Goal: Task Accomplishment & Management: Complete application form

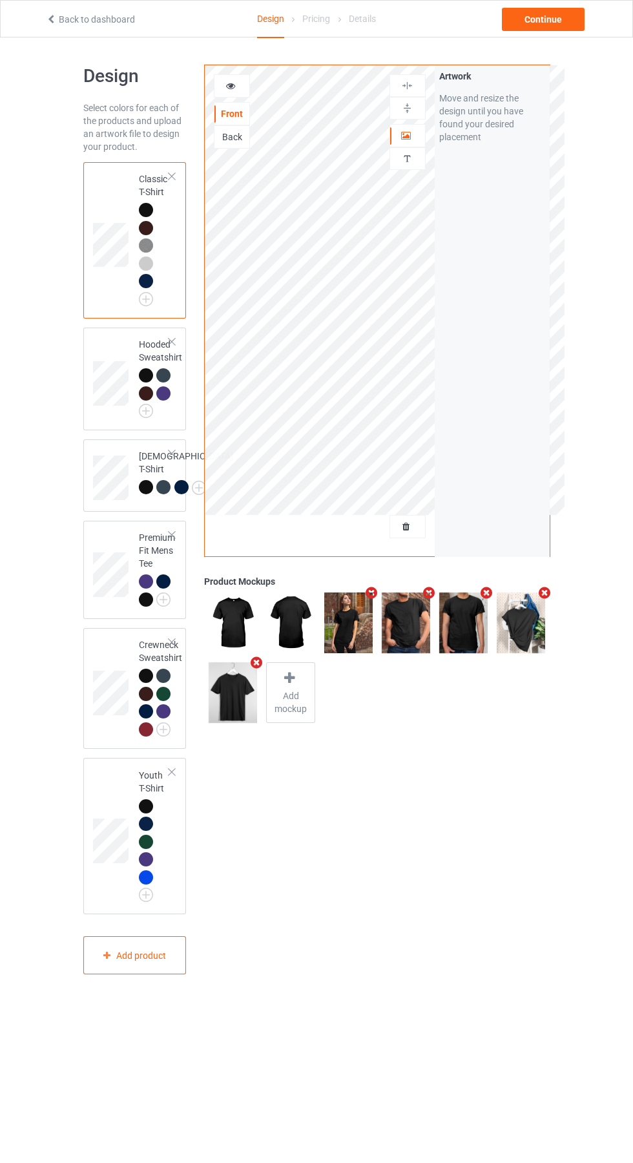
click at [0, 0] on img at bounding box center [0, 0] width 0 height 0
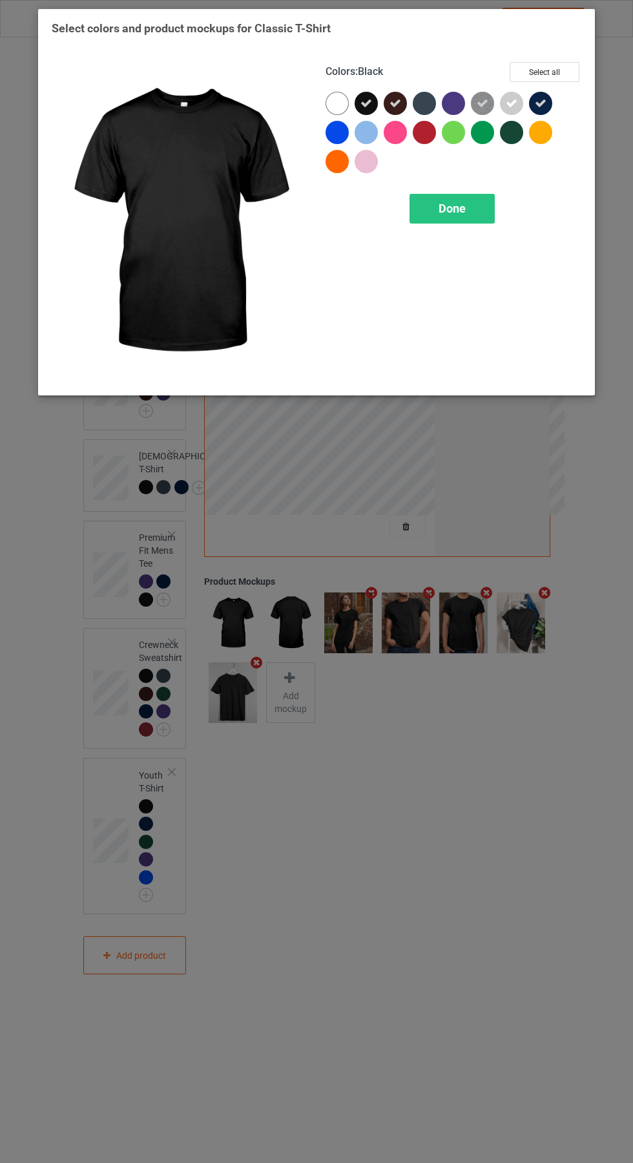
click at [463, 209] on span "Done" at bounding box center [452, 209] width 27 height 14
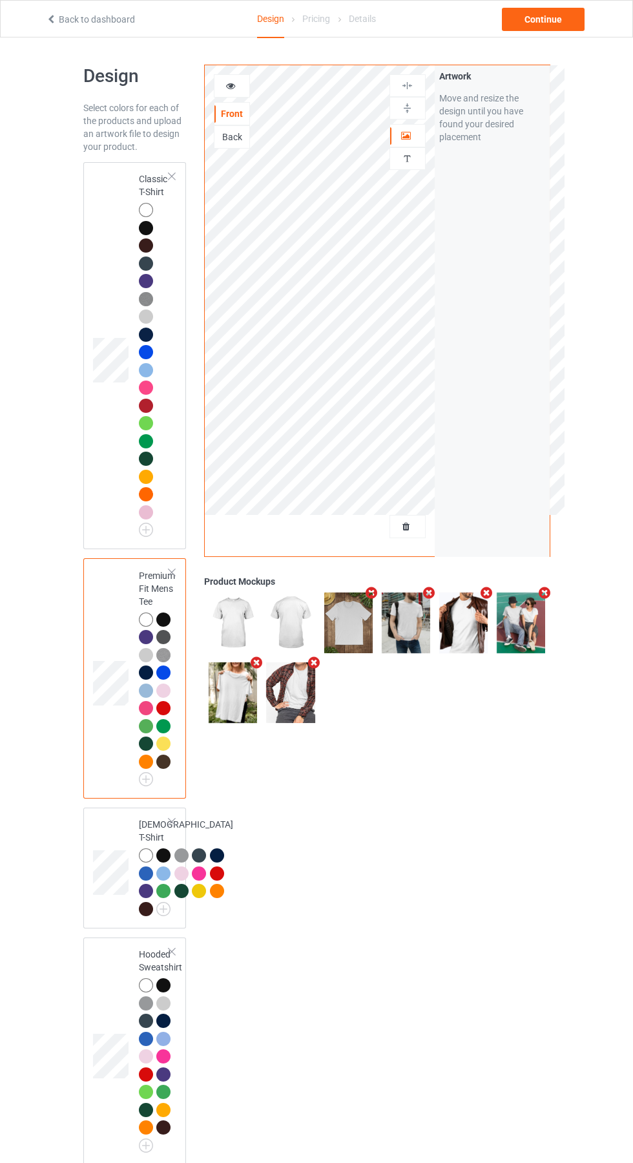
click at [103, 461] on td at bounding box center [112, 355] width 39 height 377
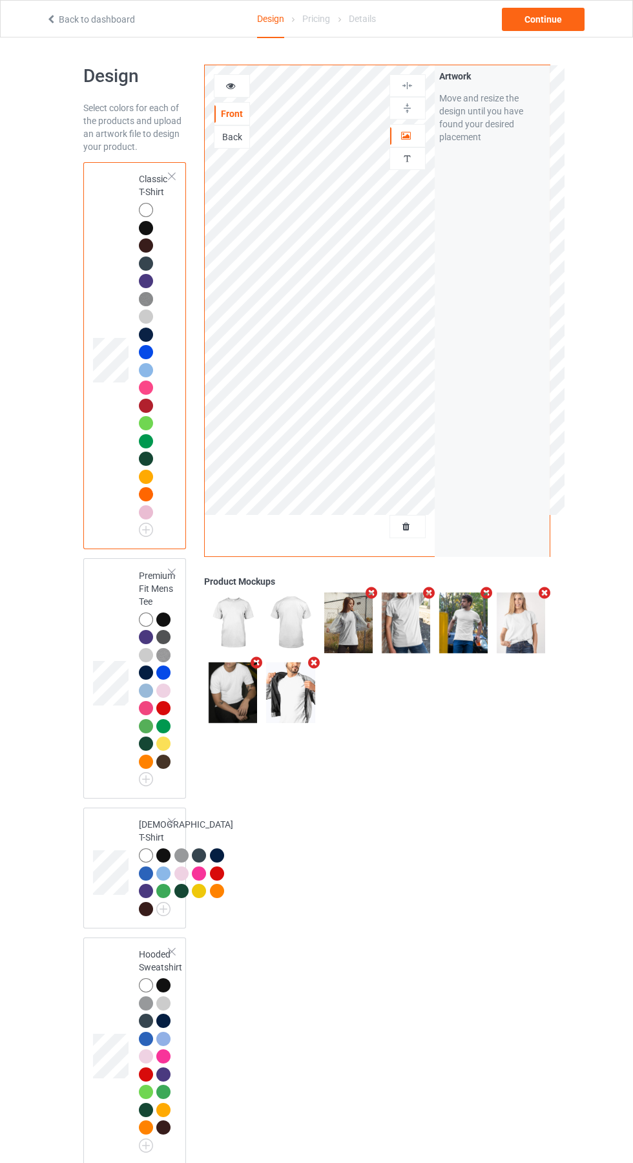
click at [488, 597] on icon "Remove mockup" at bounding box center [487, 593] width 16 height 14
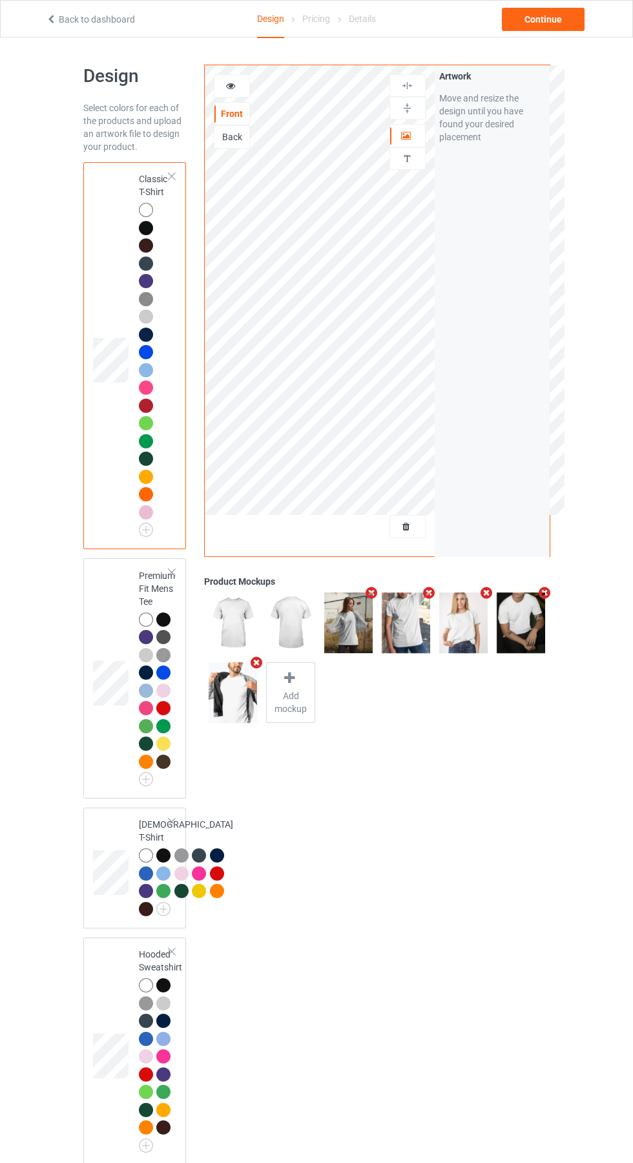
click at [429, 593] on icon "Remove mockup" at bounding box center [429, 593] width 16 height 14
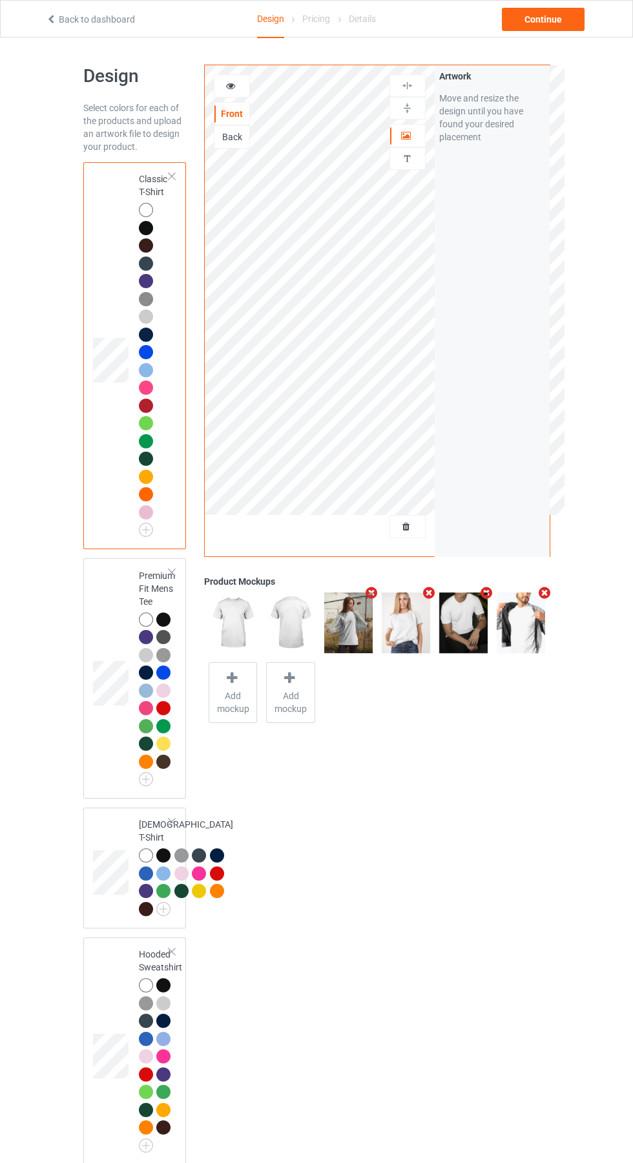
click at [371, 593] on icon "Remove mockup" at bounding box center [372, 593] width 16 height 14
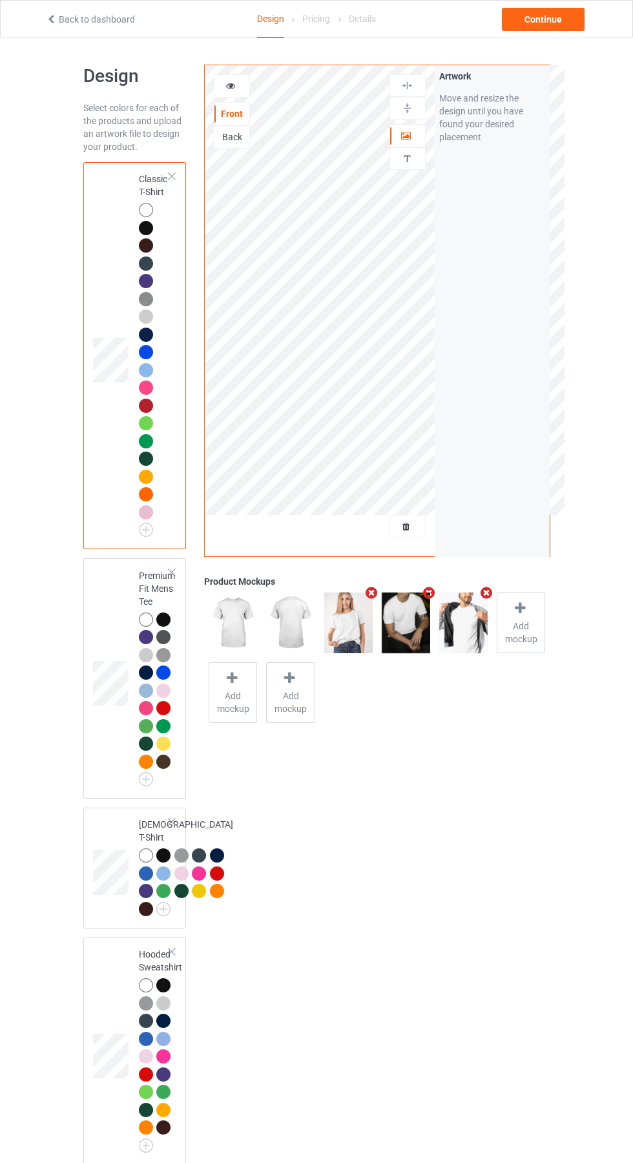
click at [486, 593] on icon "Remove mockup" at bounding box center [487, 593] width 16 height 14
click at [429, 593] on icon "Remove mockup" at bounding box center [429, 593] width 16 height 14
click at [291, 695] on span "Add mockup" at bounding box center [290, 702] width 47 height 26
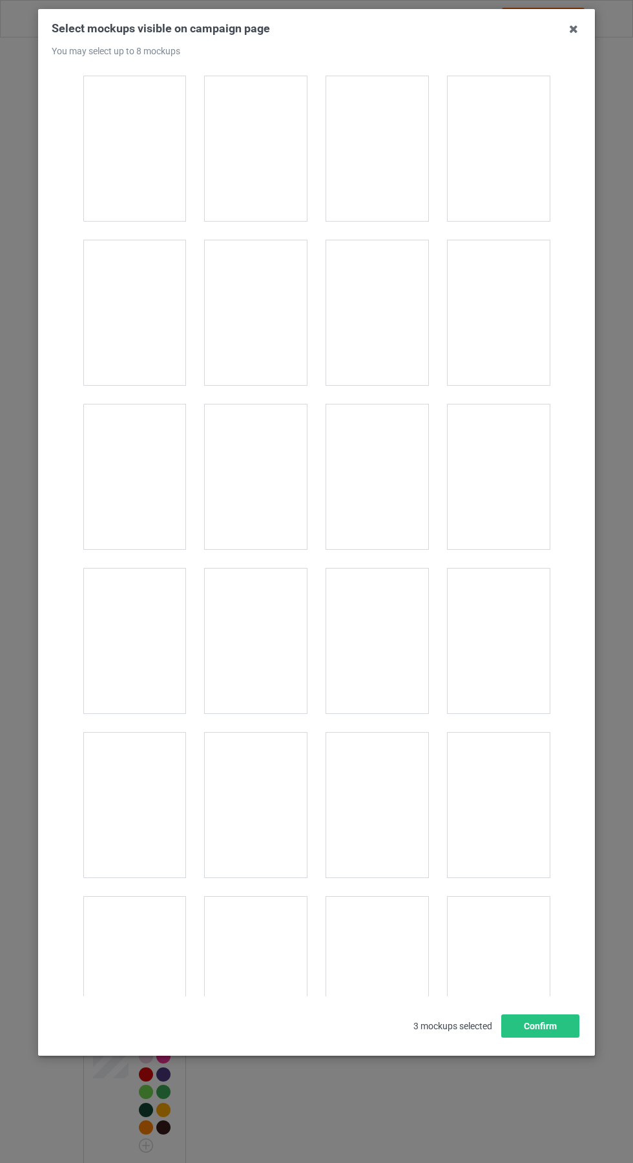
scroll to position [8557, 0]
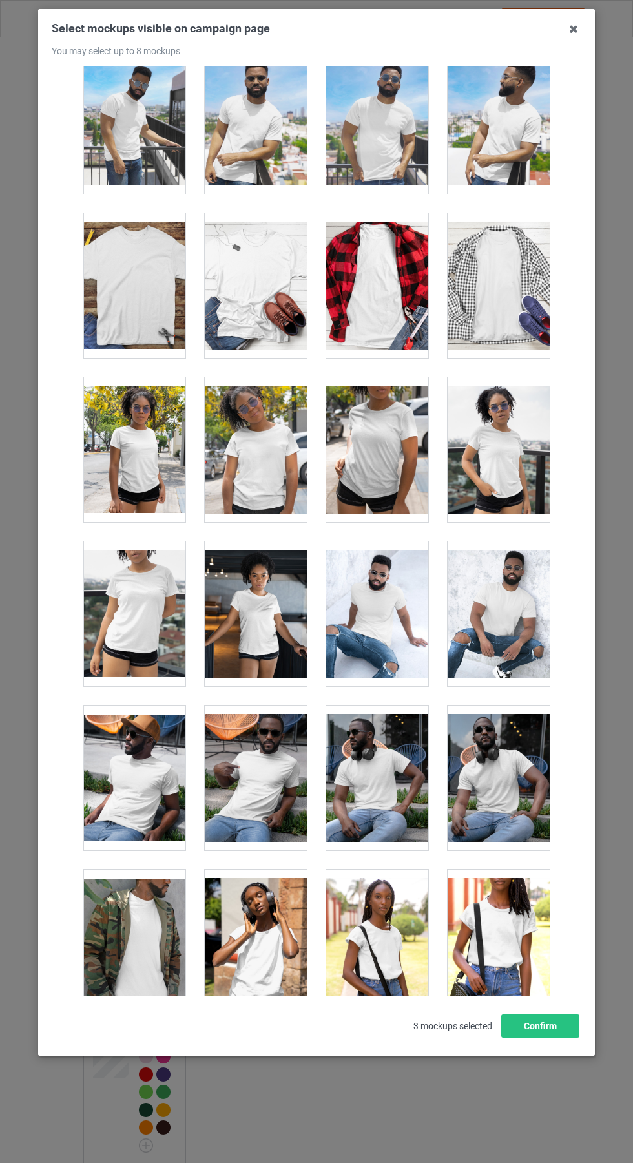
click at [502, 462] on div at bounding box center [499, 449] width 102 height 145
click at [503, 451] on div at bounding box center [499, 449] width 102 height 145
click at [132, 490] on div at bounding box center [134, 449] width 102 height 145
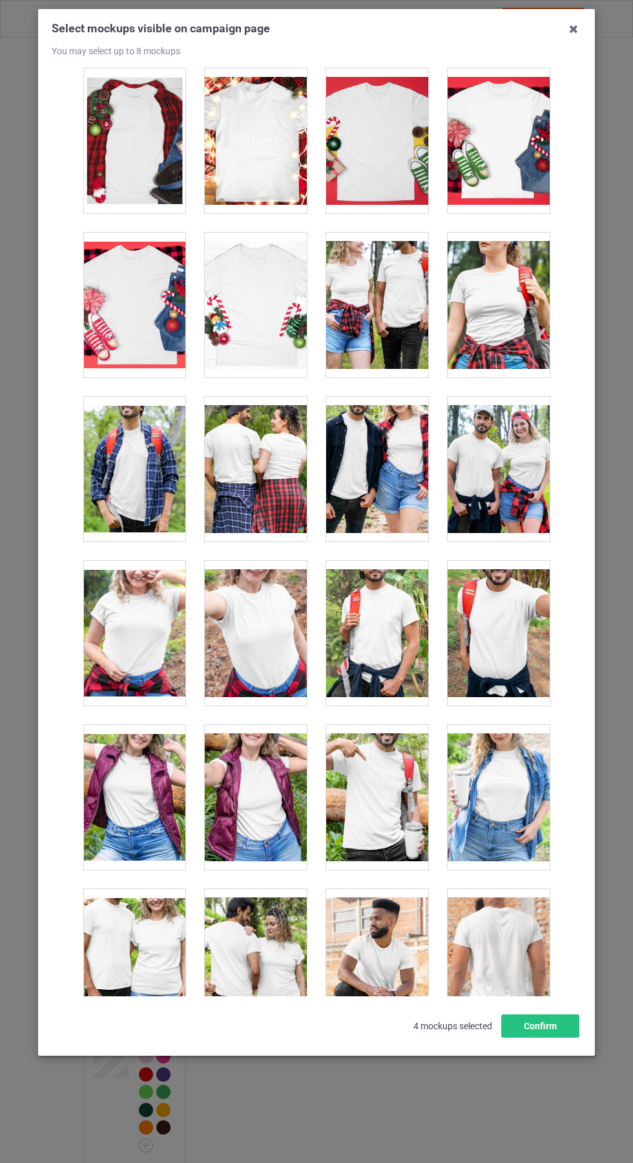
scroll to position [14122, 0]
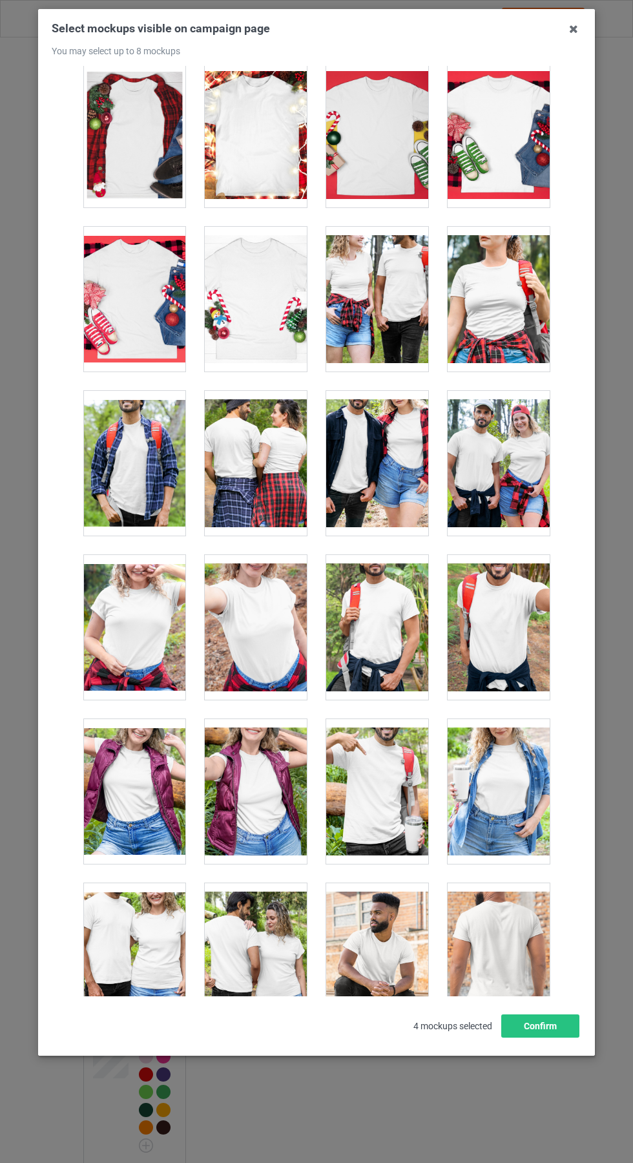
click at [500, 314] on div at bounding box center [499, 299] width 102 height 145
click at [164, 625] on div at bounding box center [134, 627] width 102 height 145
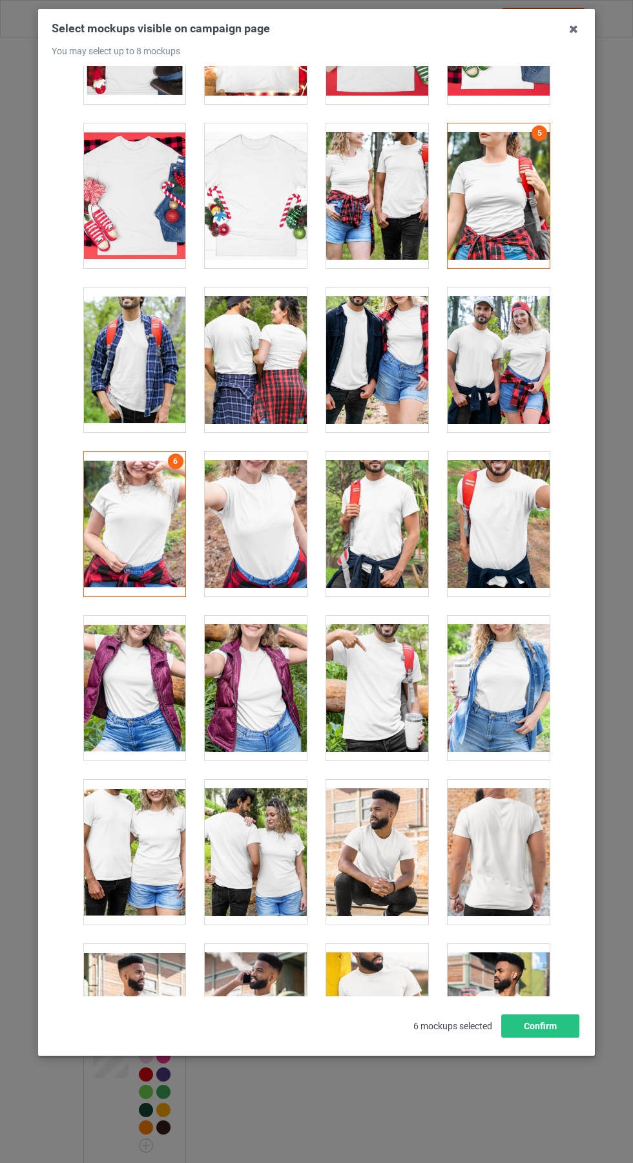
scroll to position [14331, 0]
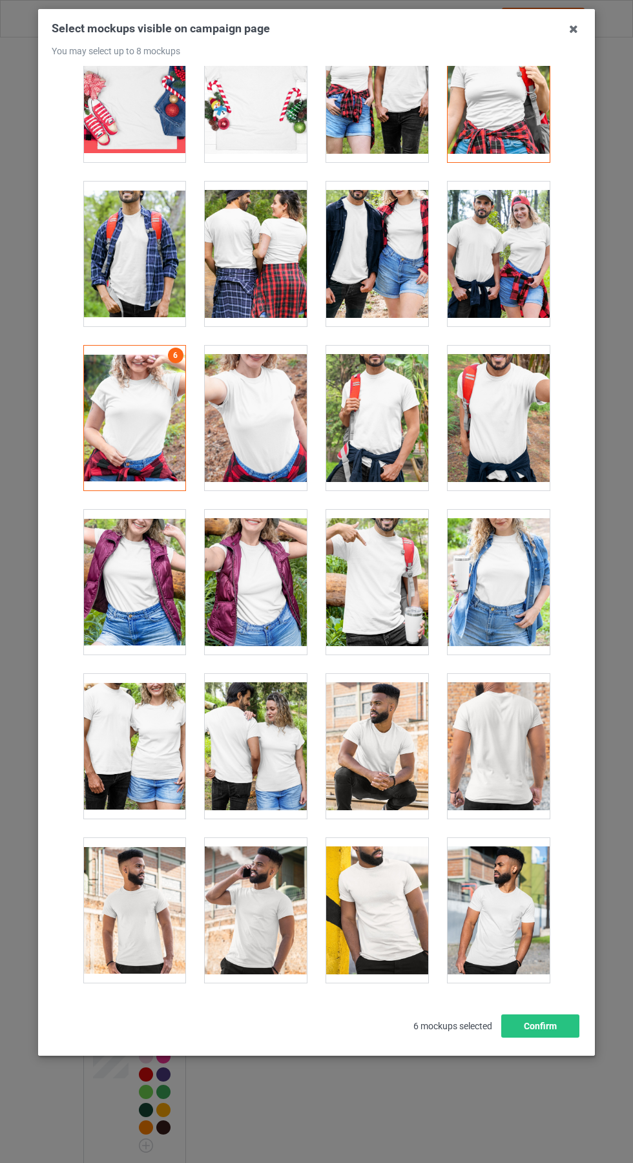
click at [508, 609] on div at bounding box center [499, 582] width 102 height 145
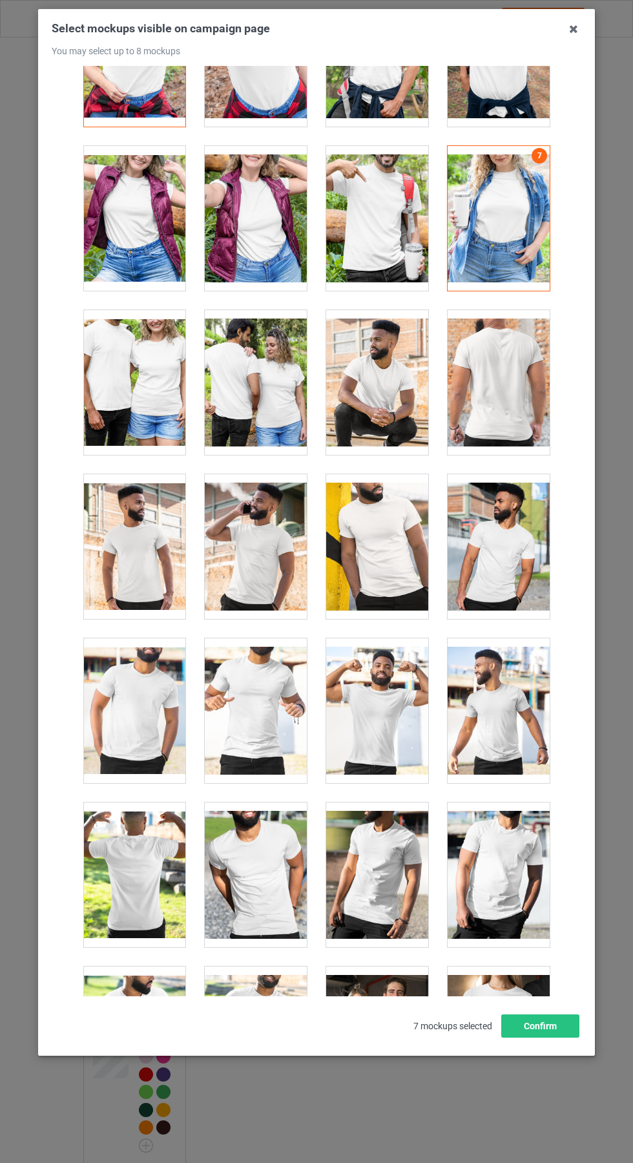
scroll to position [14689, 0]
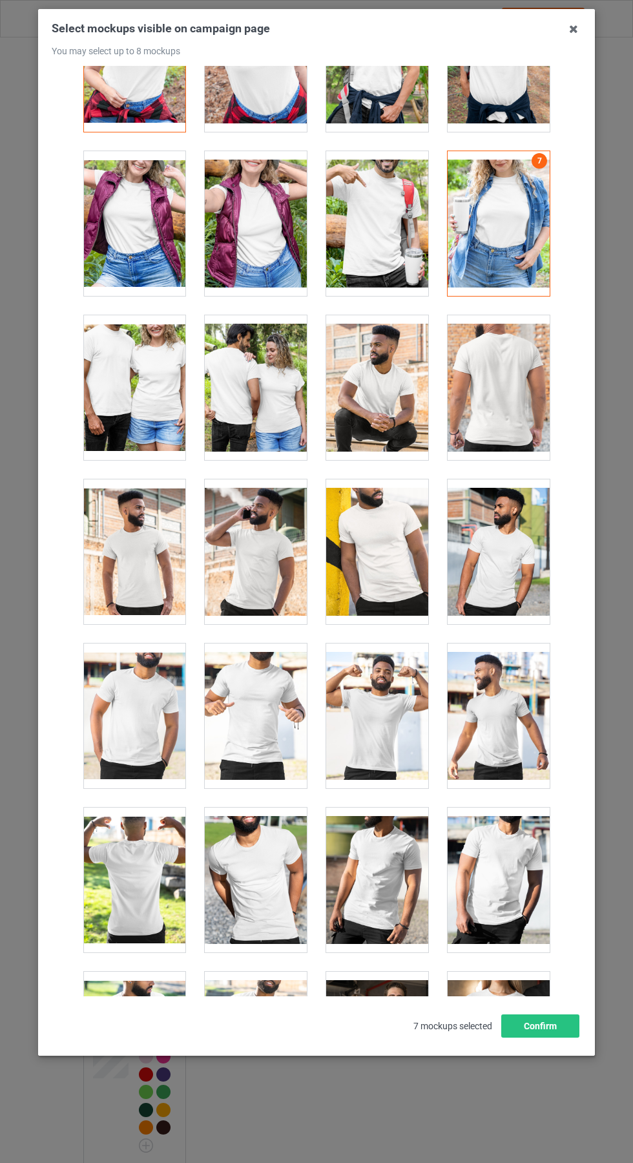
click at [170, 222] on div at bounding box center [134, 223] width 102 height 145
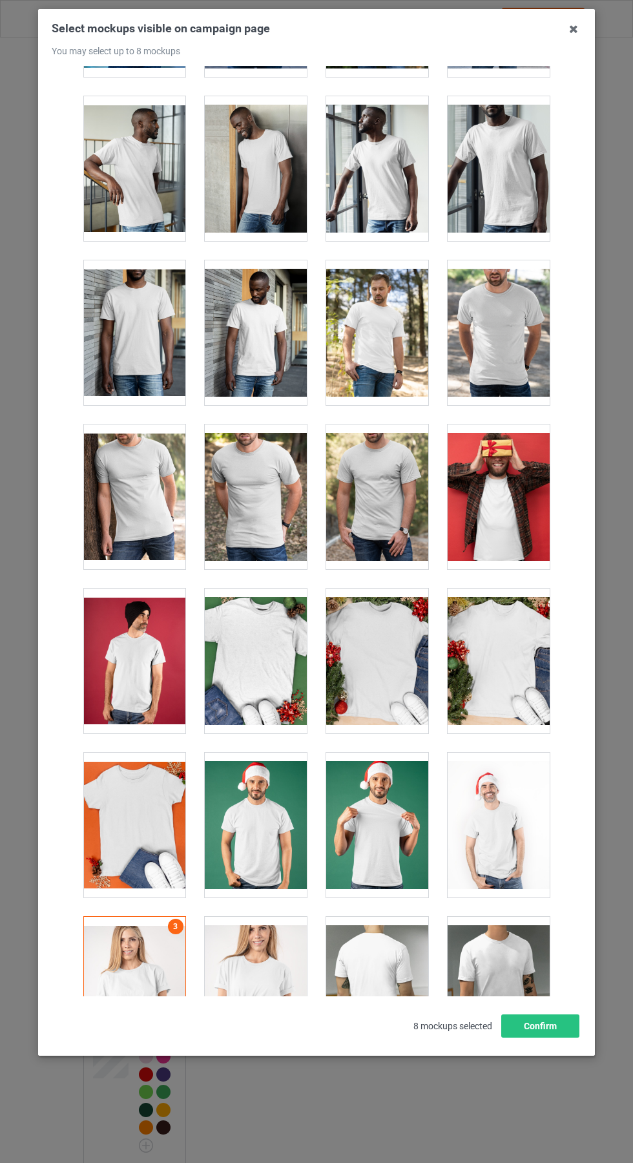
scroll to position [1299, 0]
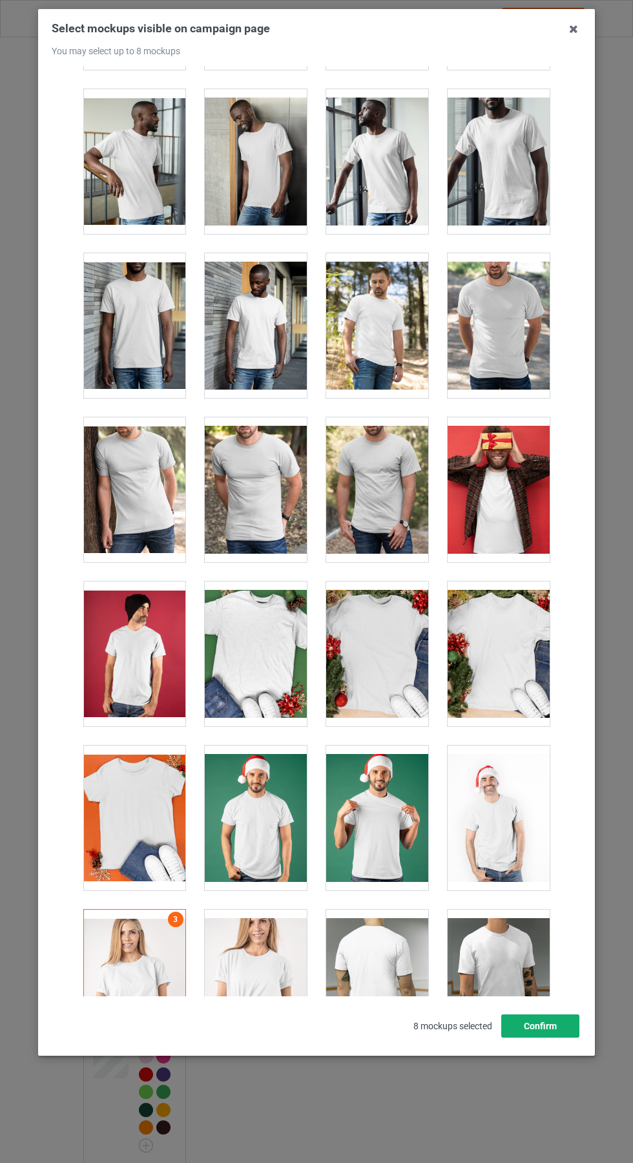
click at [559, 1037] on button "Confirm" at bounding box center [540, 1025] width 78 height 23
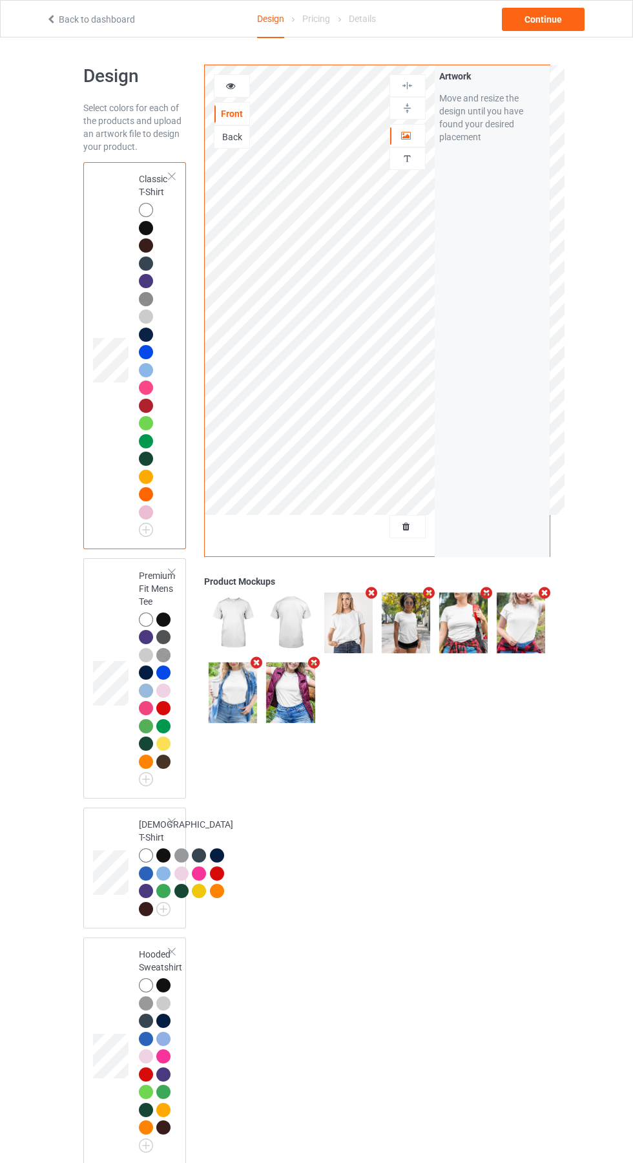
click at [371, 593] on icon "Remove mockup" at bounding box center [372, 593] width 16 height 14
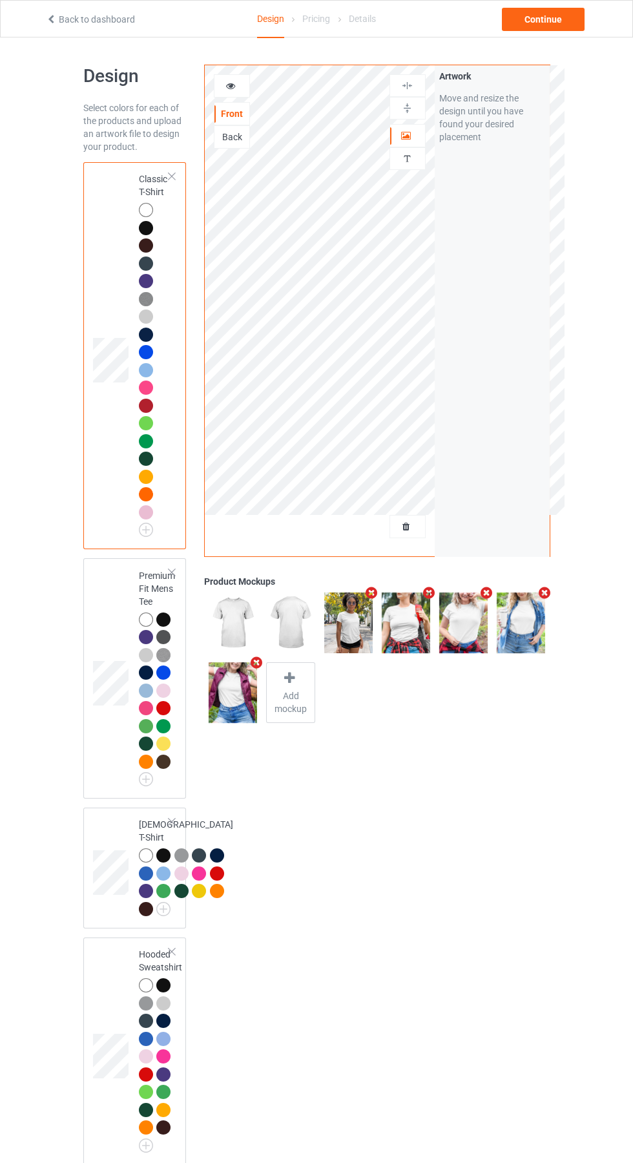
click at [291, 695] on span "Add mockup" at bounding box center [290, 702] width 47 height 26
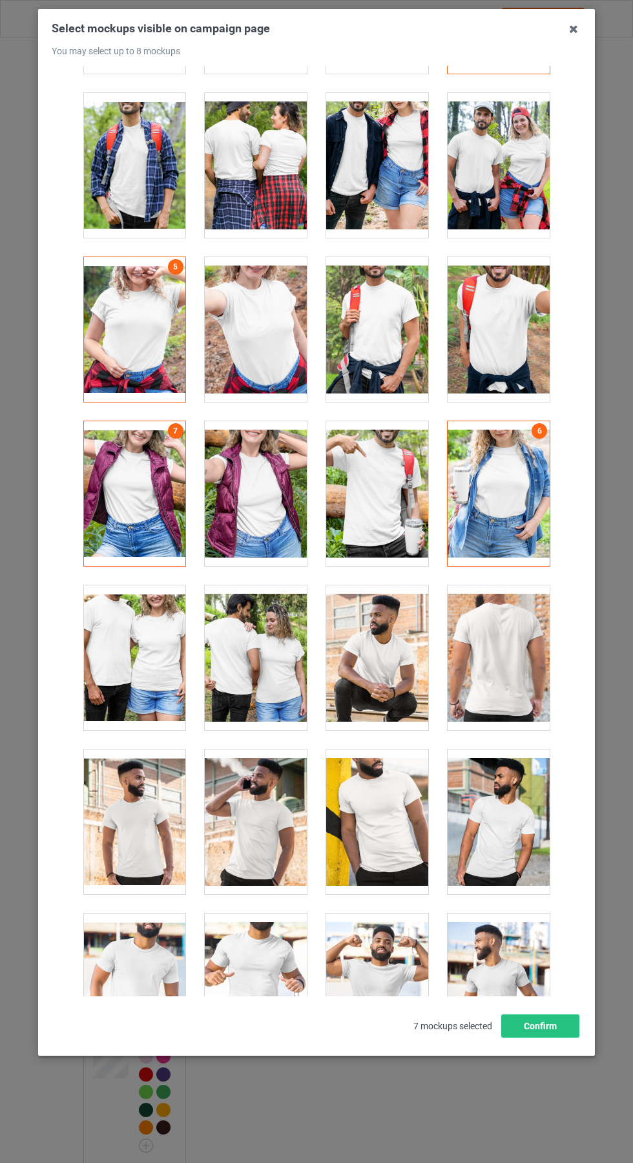
scroll to position [14417, 0]
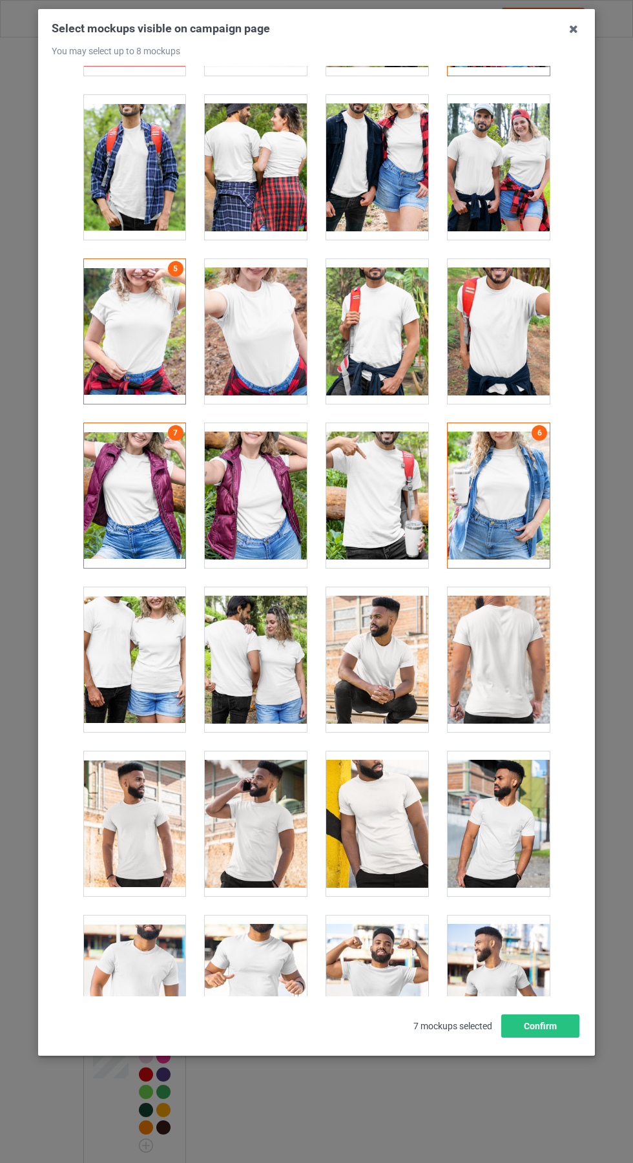
click at [280, 513] on div at bounding box center [256, 495] width 102 height 145
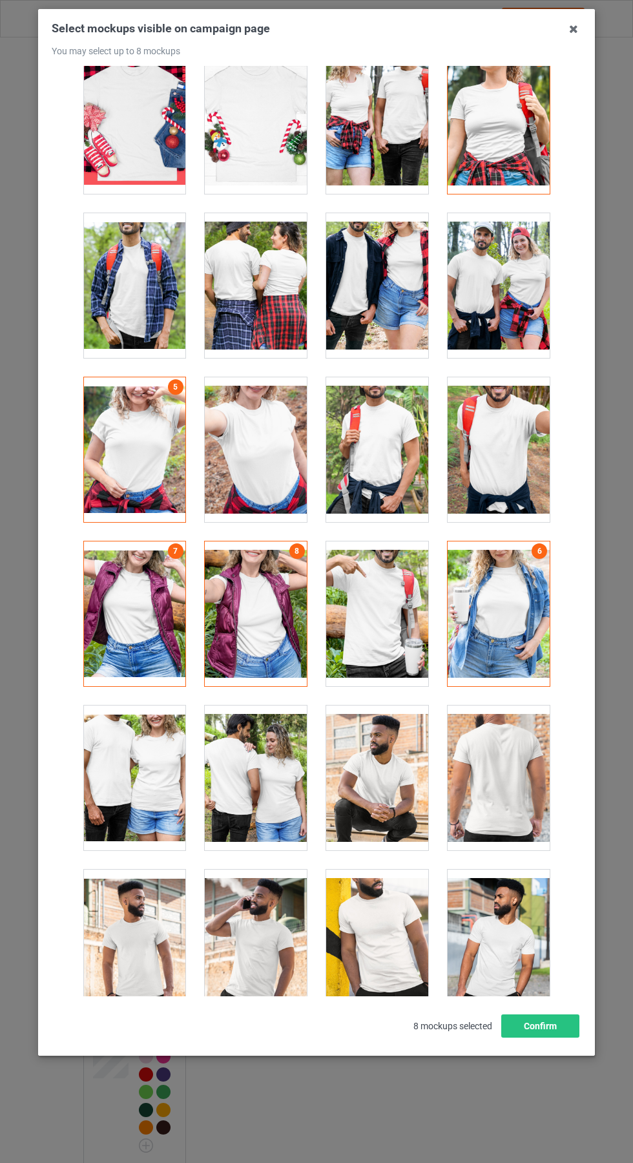
scroll to position [14299, 0]
click at [263, 623] on div at bounding box center [256, 614] width 102 height 145
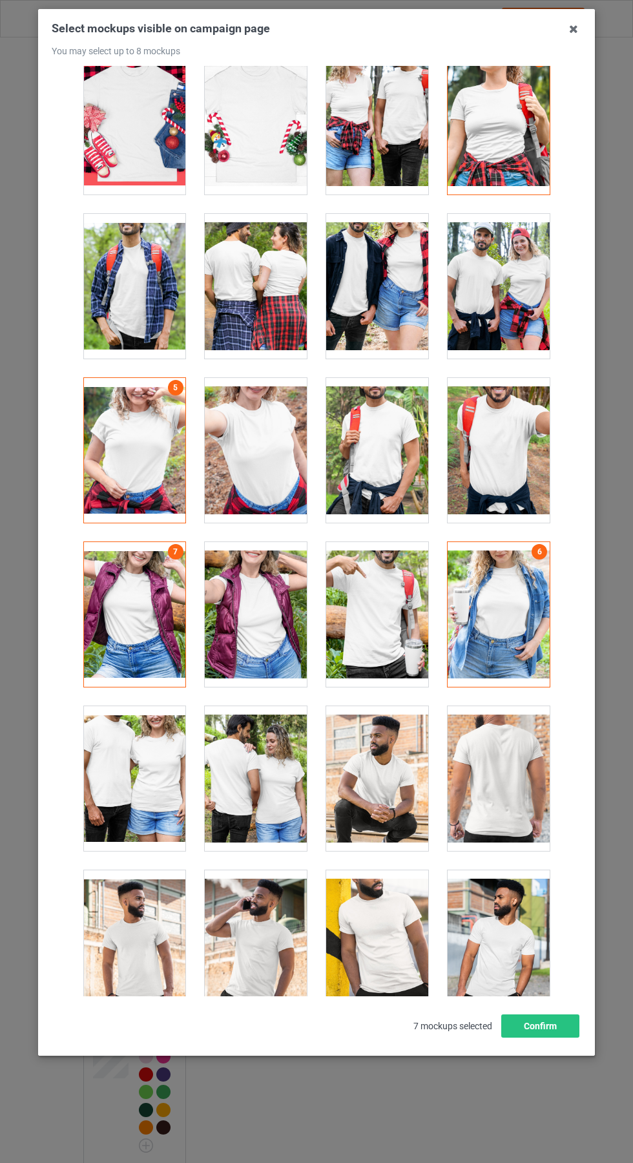
click at [276, 466] on div at bounding box center [256, 450] width 102 height 145
click at [557, 1037] on button "Confirm" at bounding box center [540, 1025] width 78 height 23
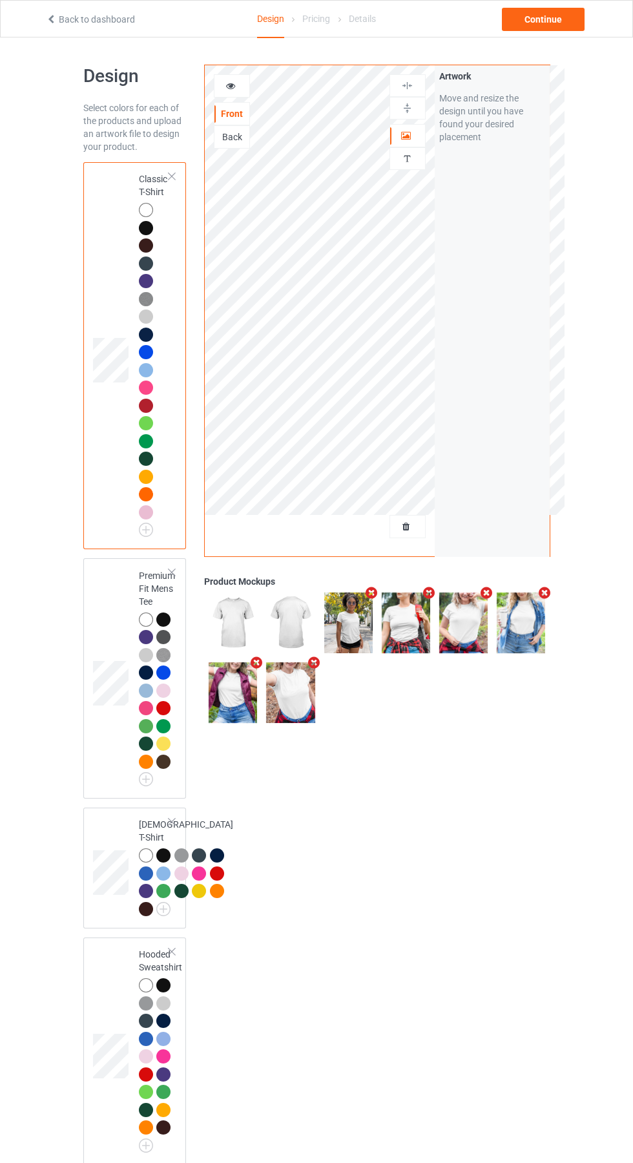
click at [408, 526] on icon at bounding box center [406, 524] width 11 height 9
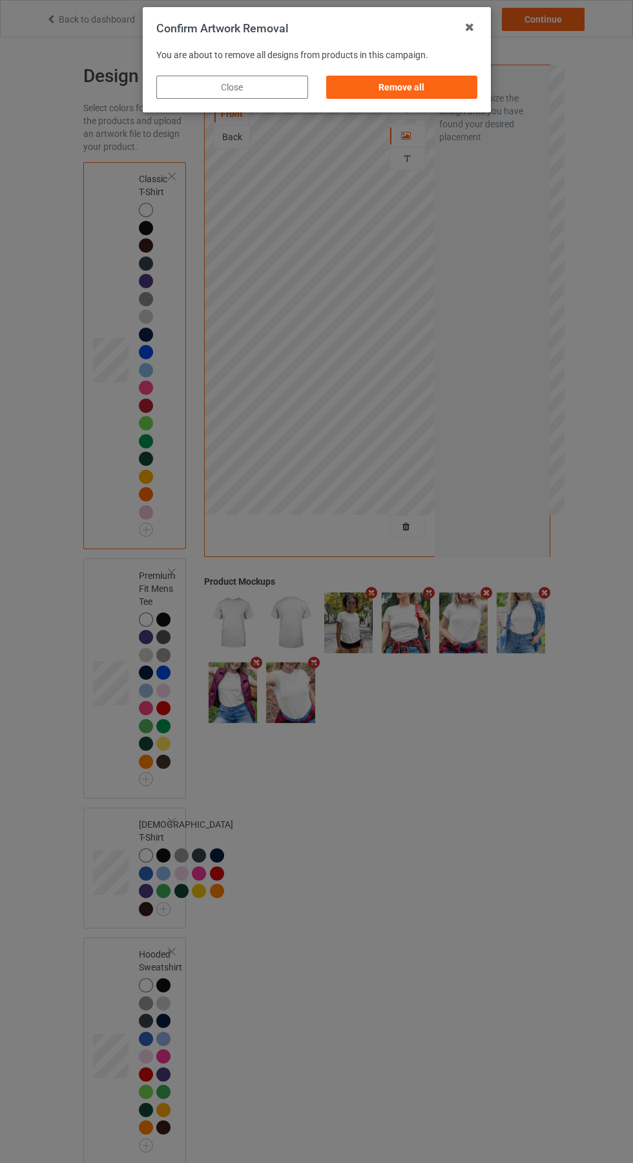
click at [445, 78] on div "Remove all" at bounding box center [402, 87] width 152 height 23
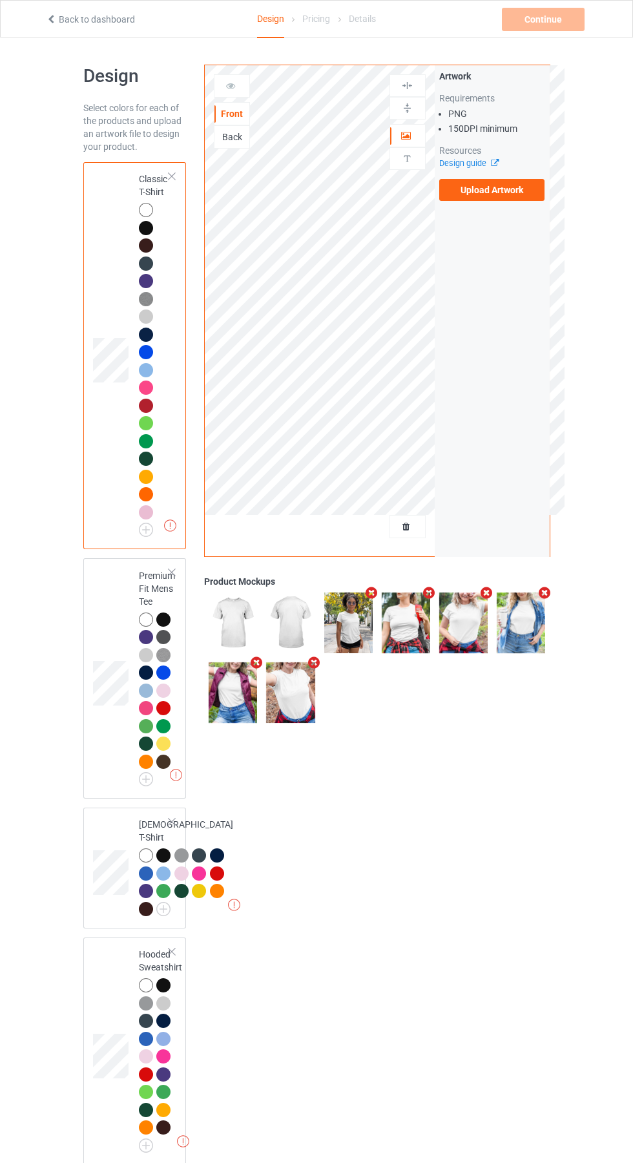
click at [534, 197] on label "Upload Artwork" at bounding box center [492, 190] width 106 height 22
click at [0, 0] on input "Upload Artwork" at bounding box center [0, 0] width 0 height 0
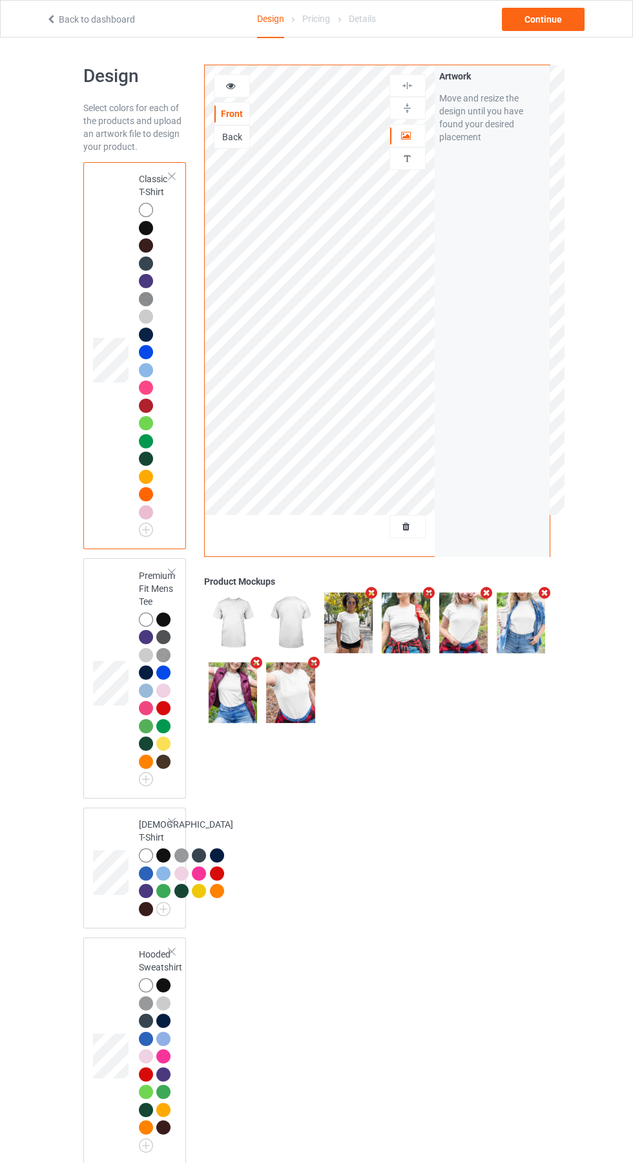
click at [0, 0] on img at bounding box center [0, 0] width 0 height 0
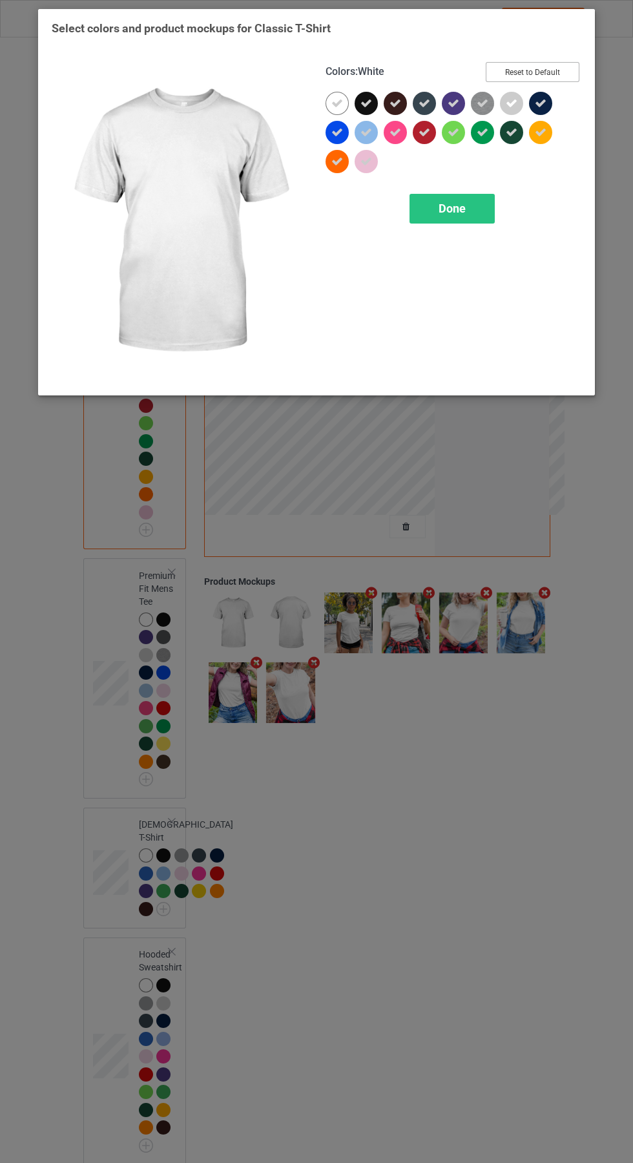
click at [560, 65] on button "Reset to Default" at bounding box center [533, 72] width 94 height 20
click at [570, 70] on button "Select all" at bounding box center [545, 72] width 70 height 20
click at [482, 223] on div "Done" at bounding box center [451, 209] width 85 height 30
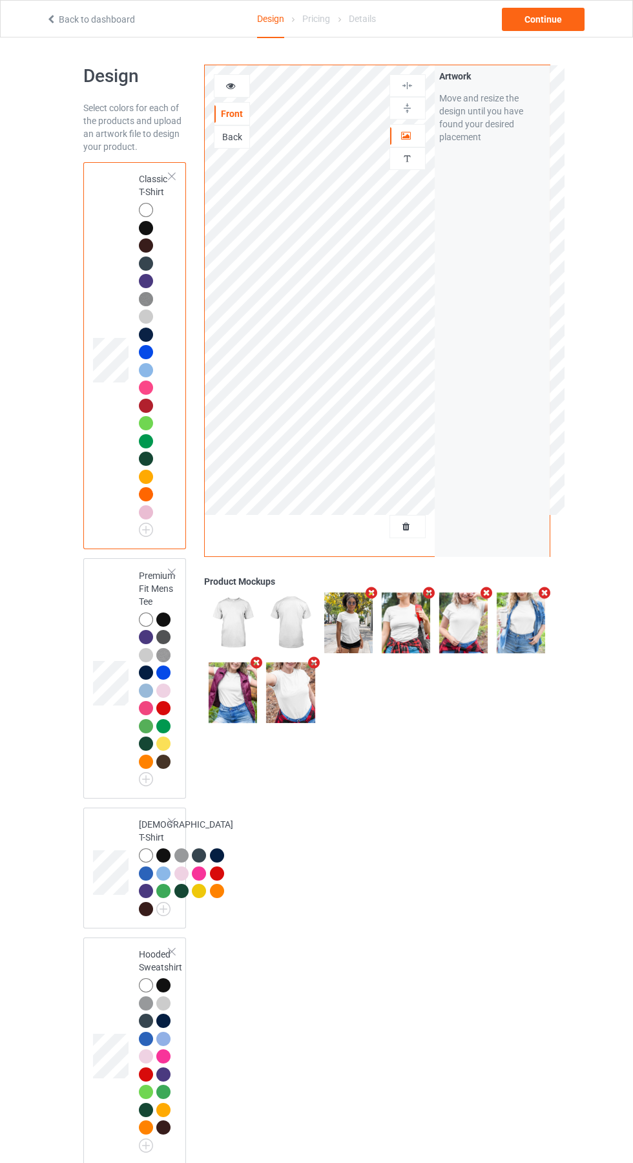
scroll to position [45, 0]
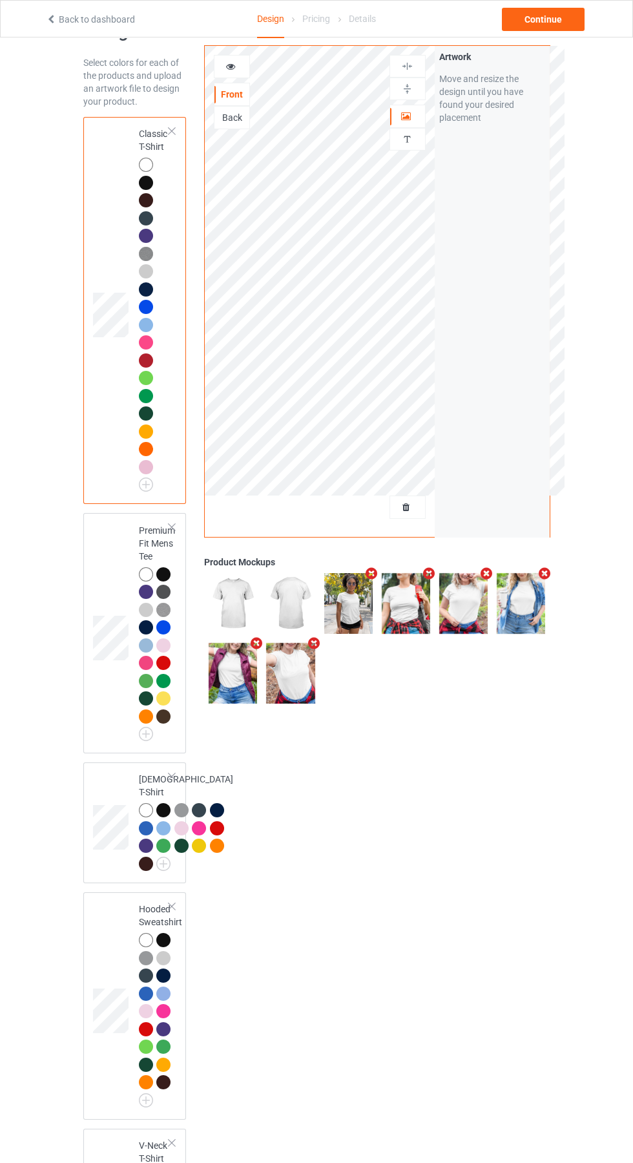
click at [0, 0] on img at bounding box center [0, 0] width 0 height 0
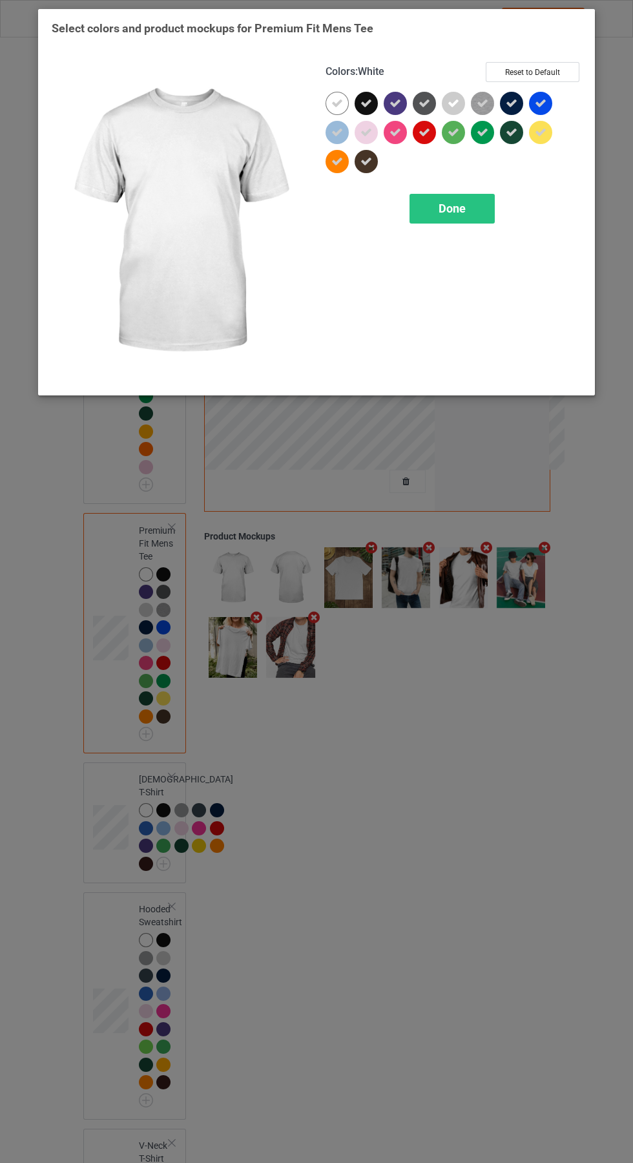
click at [482, 208] on div "Done" at bounding box center [451, 209] width 85 height 30
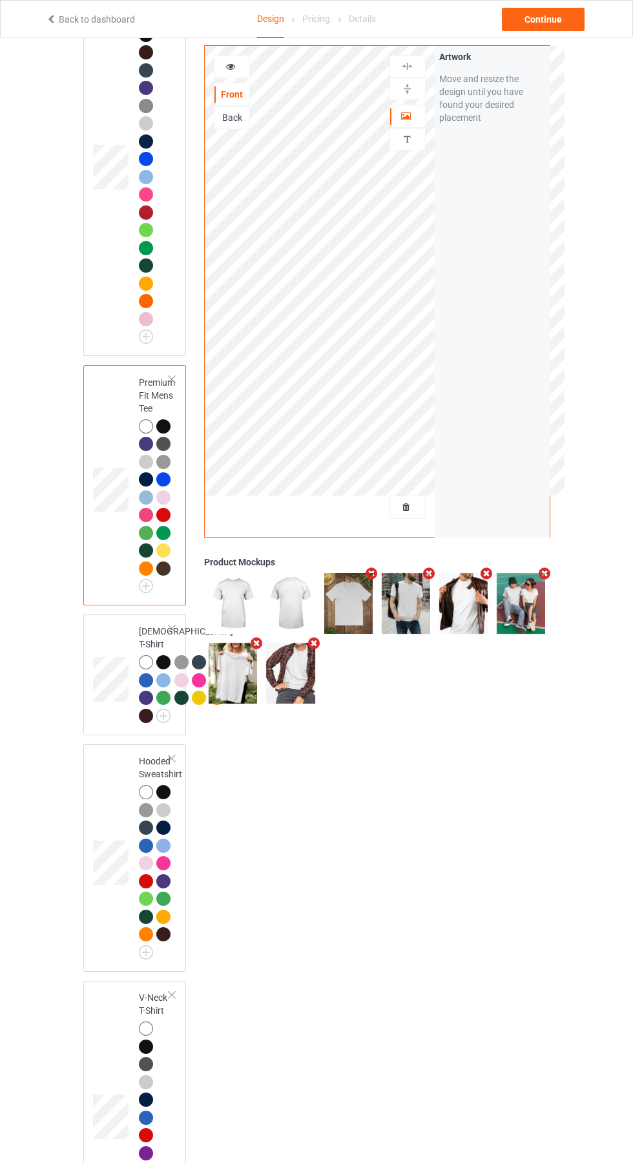
scroll to position [245, 0]
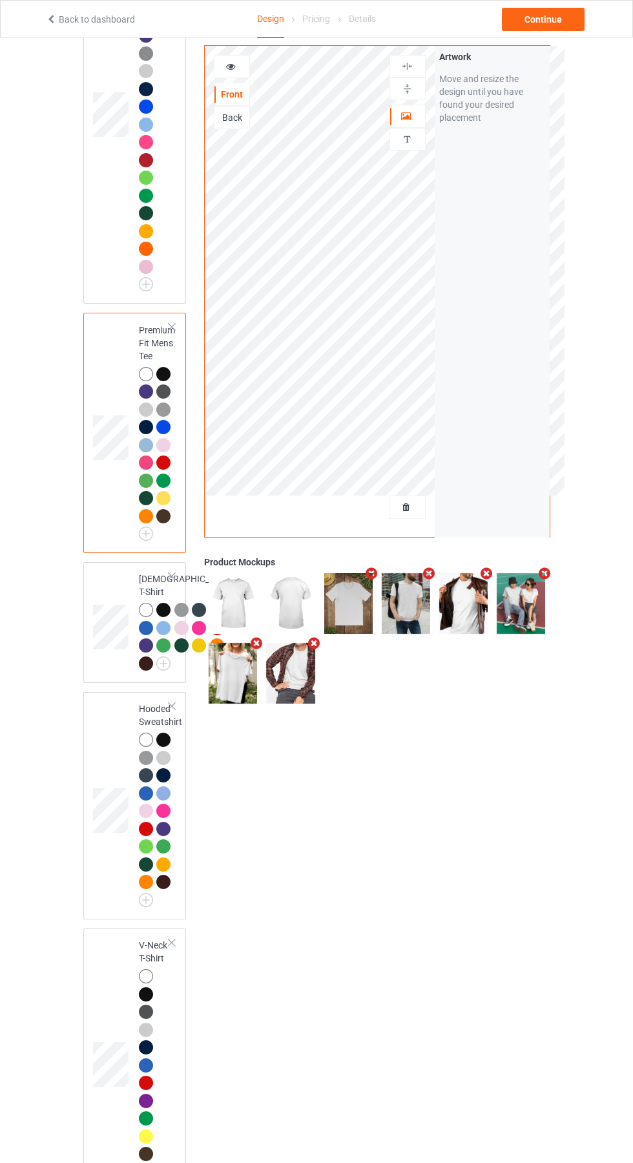
click at [0, 0] on img at bounding box center [0, 0] width 0 height 0
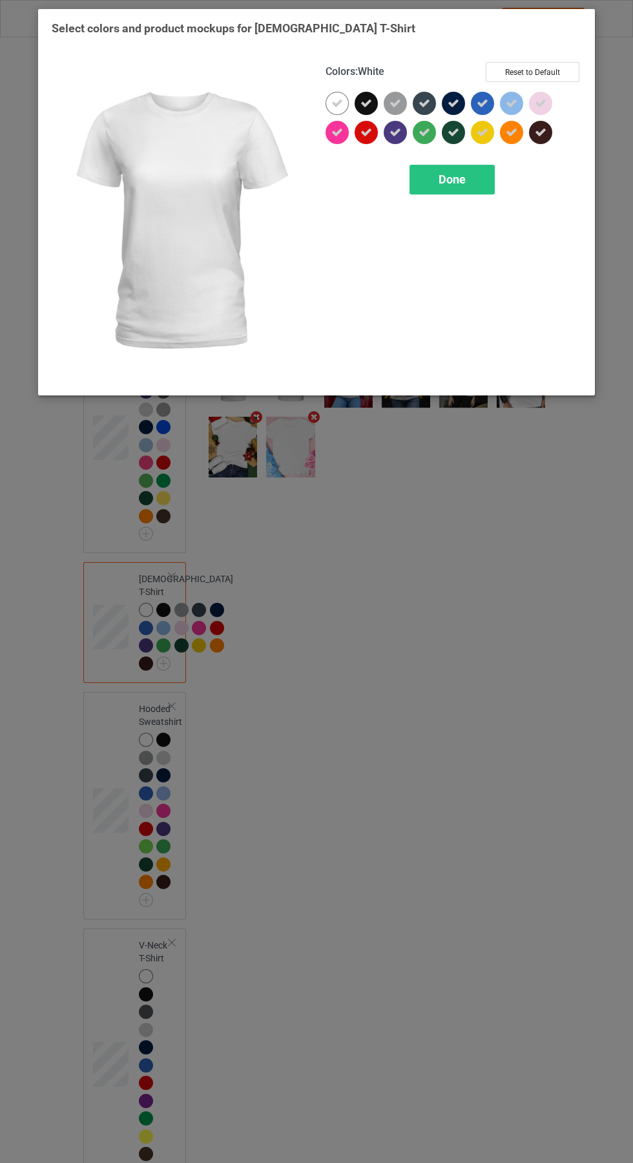
click at [488, 183] on div "Done" at bounding box center [451, 180] width 85 height 30
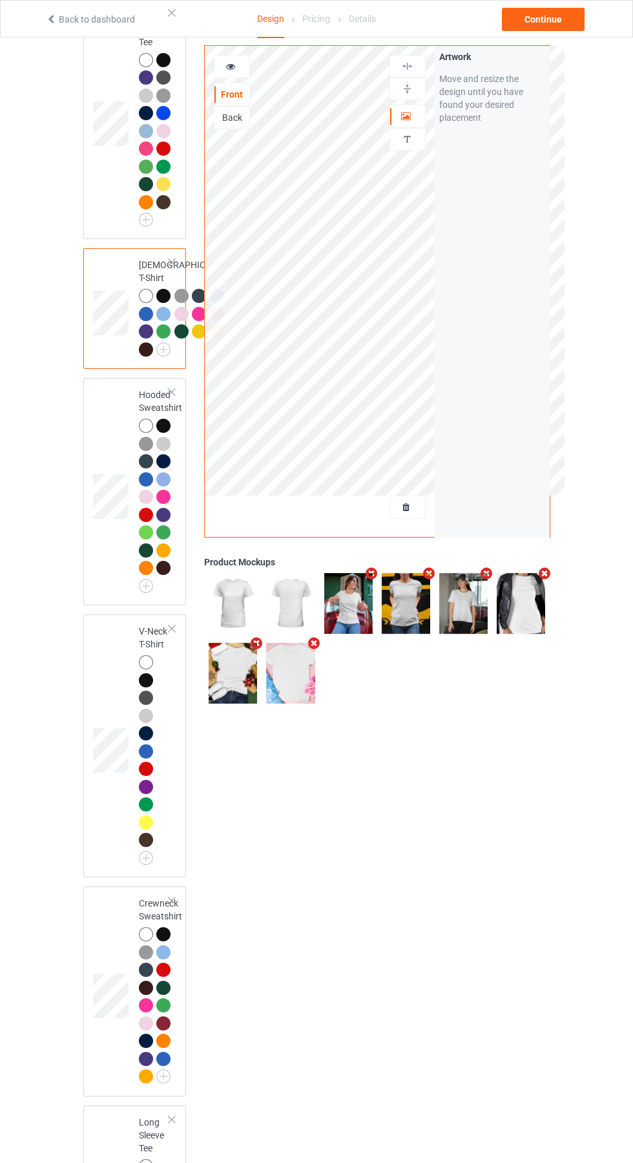
scroll to position [592, 0]
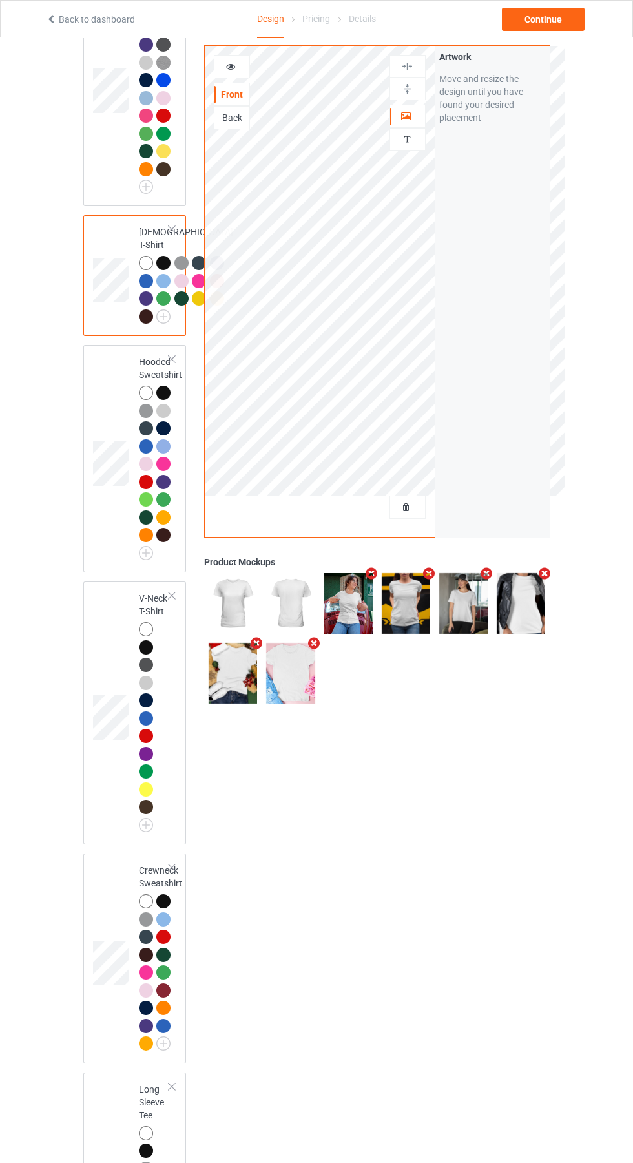
click at [107, 567] on td at bounding box center [112, 458] width 39 height 217
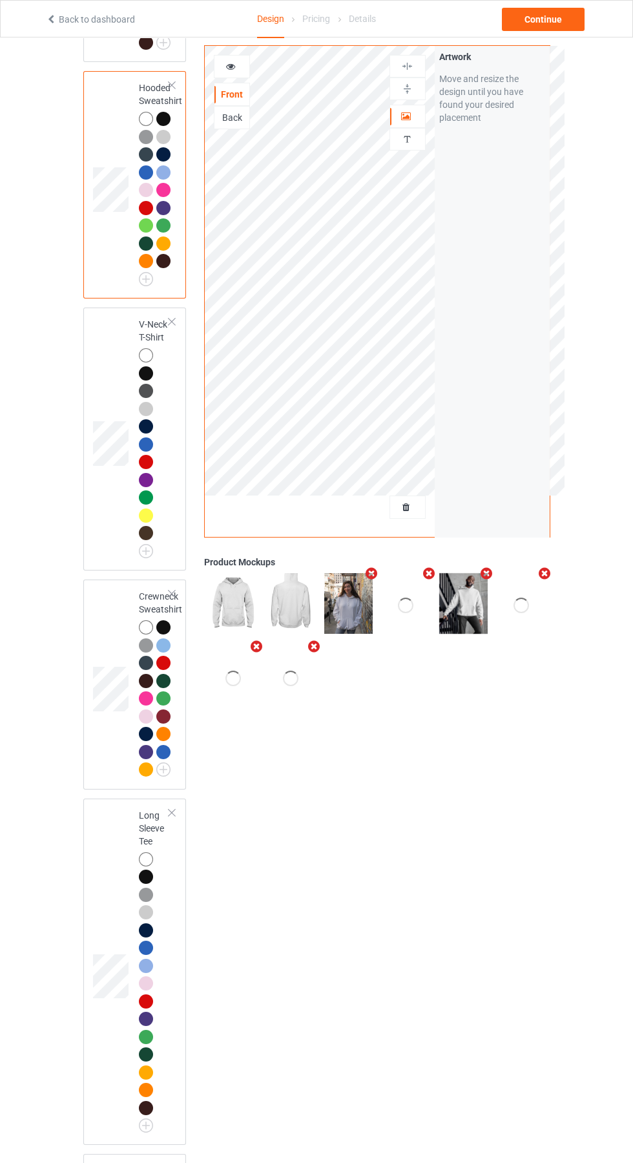
scroll to position [875, 0]
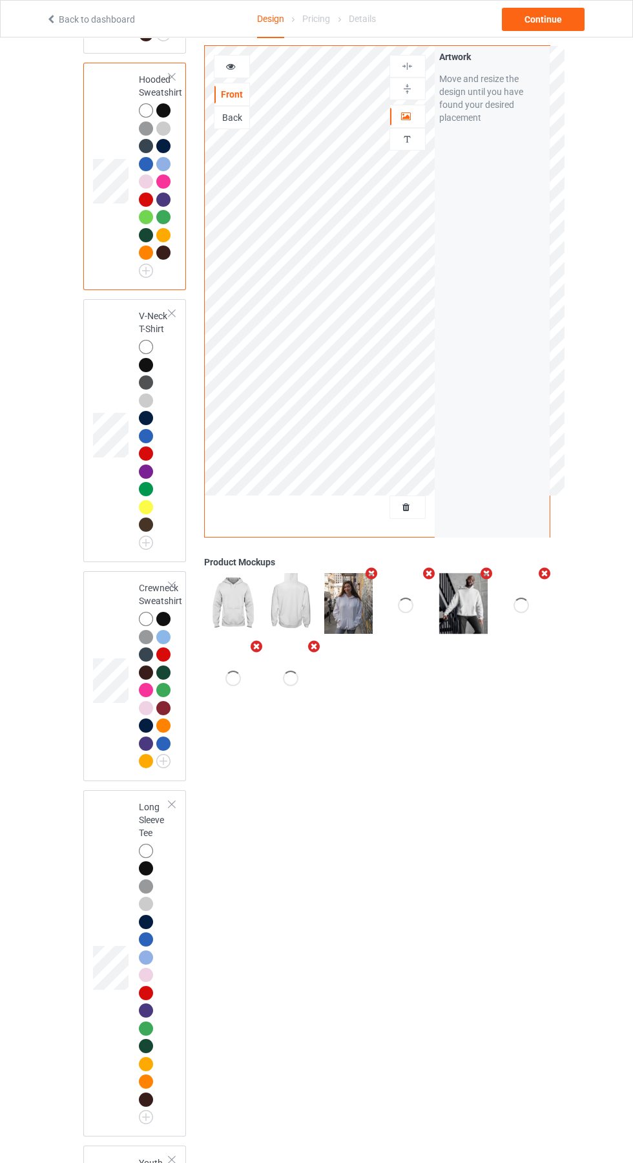
click at [142, 732] on div at bounding box center [146, 725] width 14 height 14
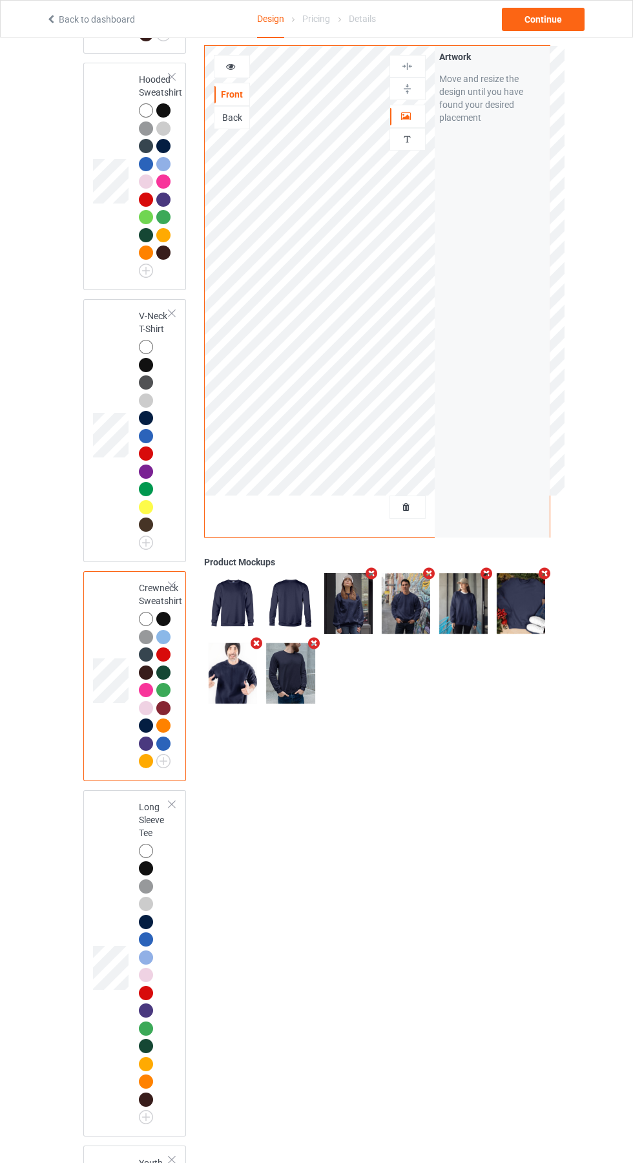
click at [462, 621] on img at bounding box center [463, 603] width 48 height 61
click at [0, 0] on img at bounding box center [0, 0] width 0 height 0
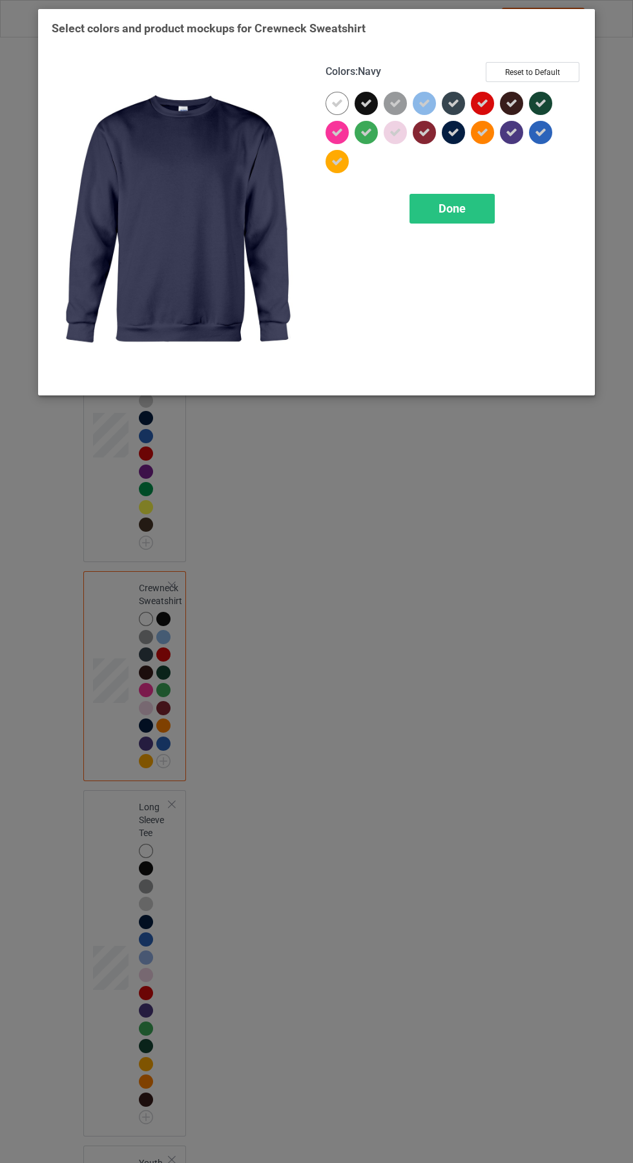
click at [488, 211] on div "Done" at bounding box center [451, 209] width 85 height 30
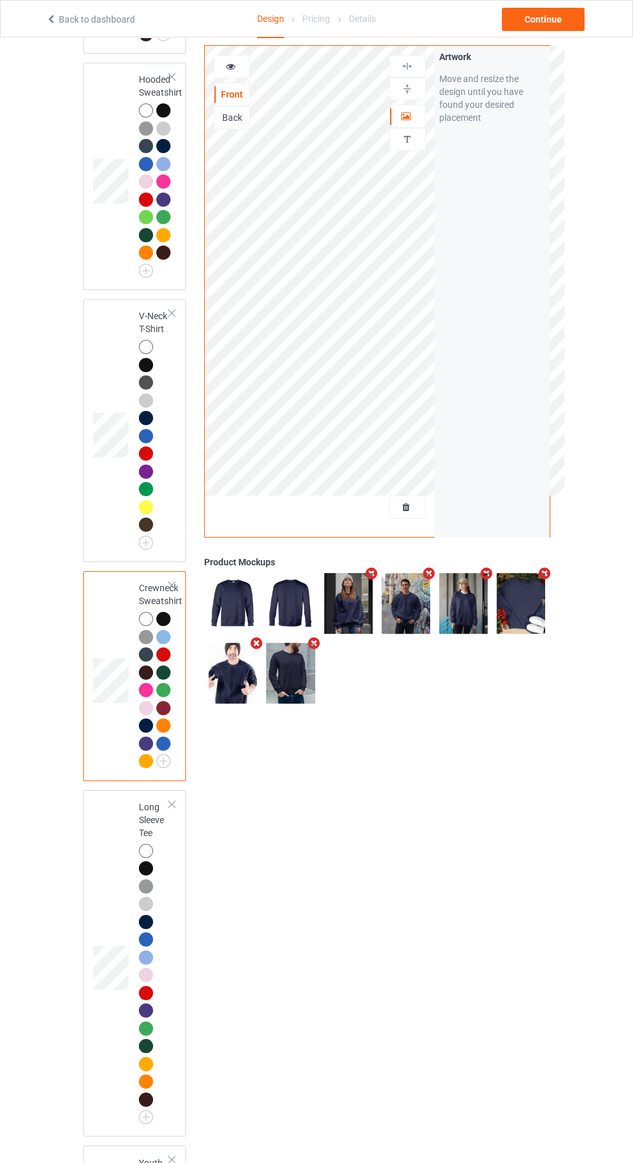
click at [429, 574] on icon "Remove mockup" at bounding box center [429, 573] width 16 height 14
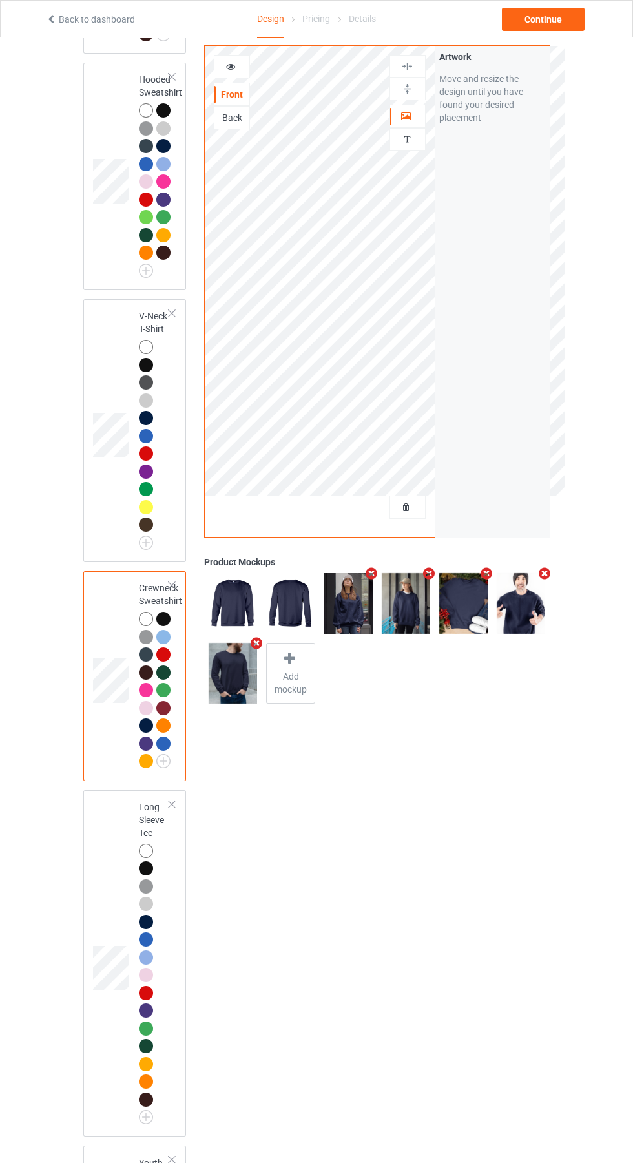
click at [291, 676] on span "Add mockup" at bounding box center [290, 683] width 47 height 26
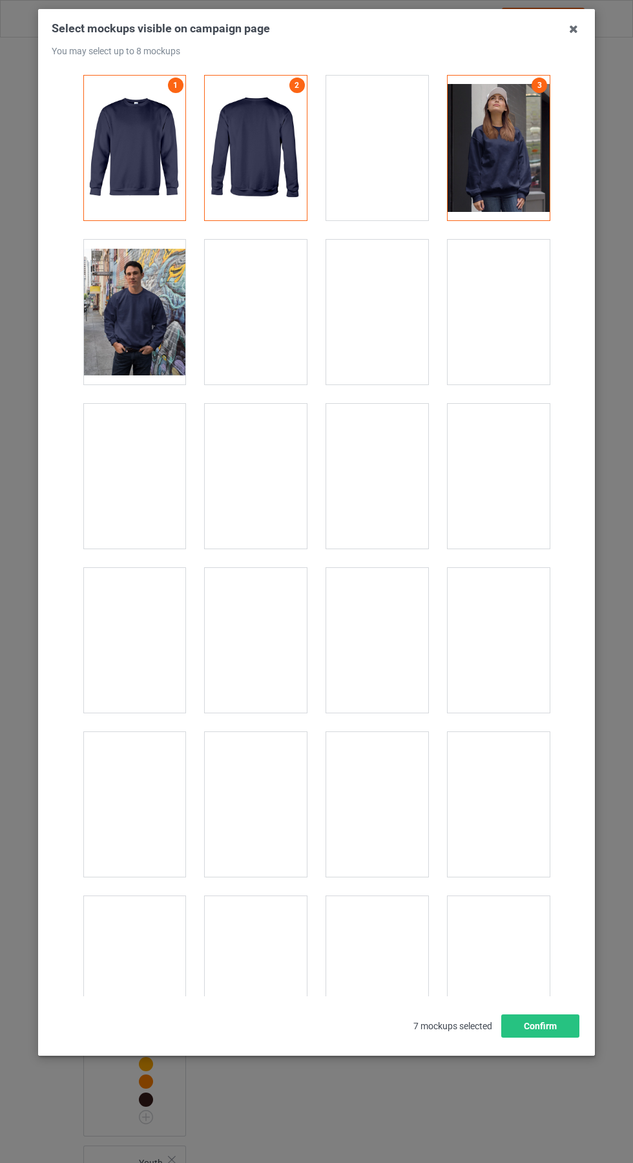
click at [519, 154] on div at bounding box center [499, 148] width 102 height 145
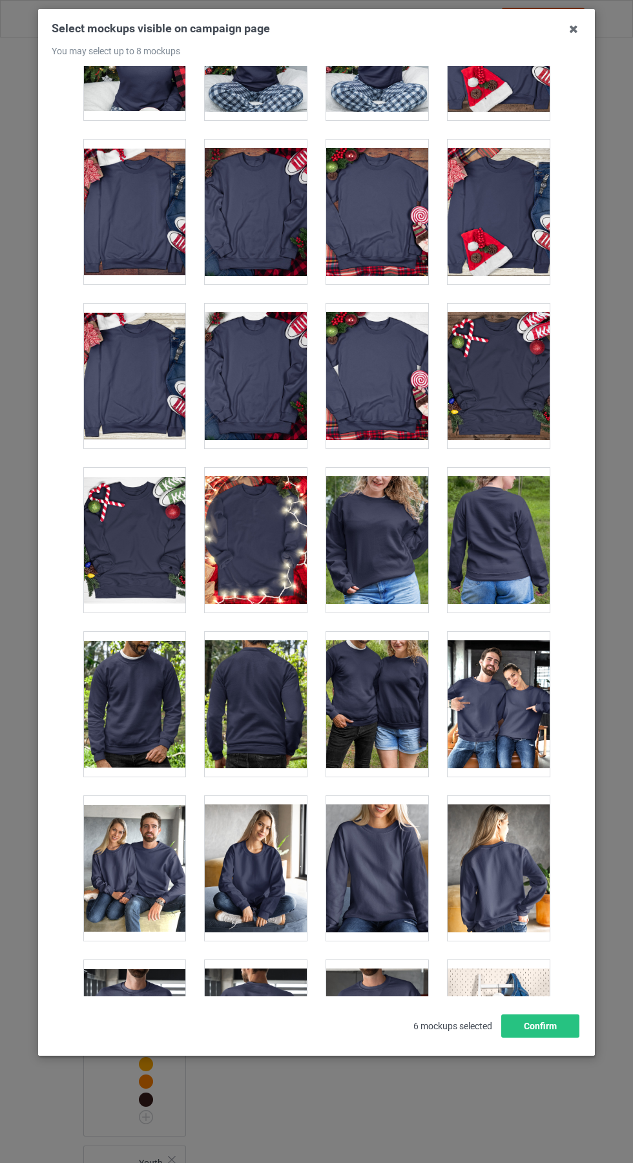
scroll to position [5514, 0]
click at [400, 546] on div at bounding box center [377, 540] width 102 height 145
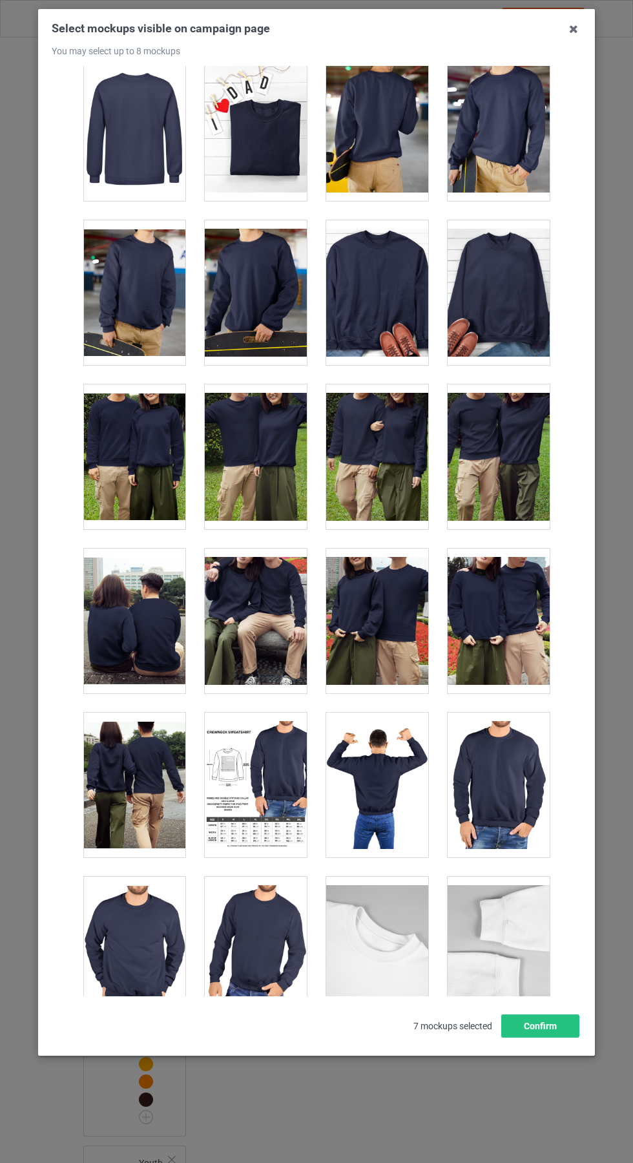
scroll to position [3788, 0]
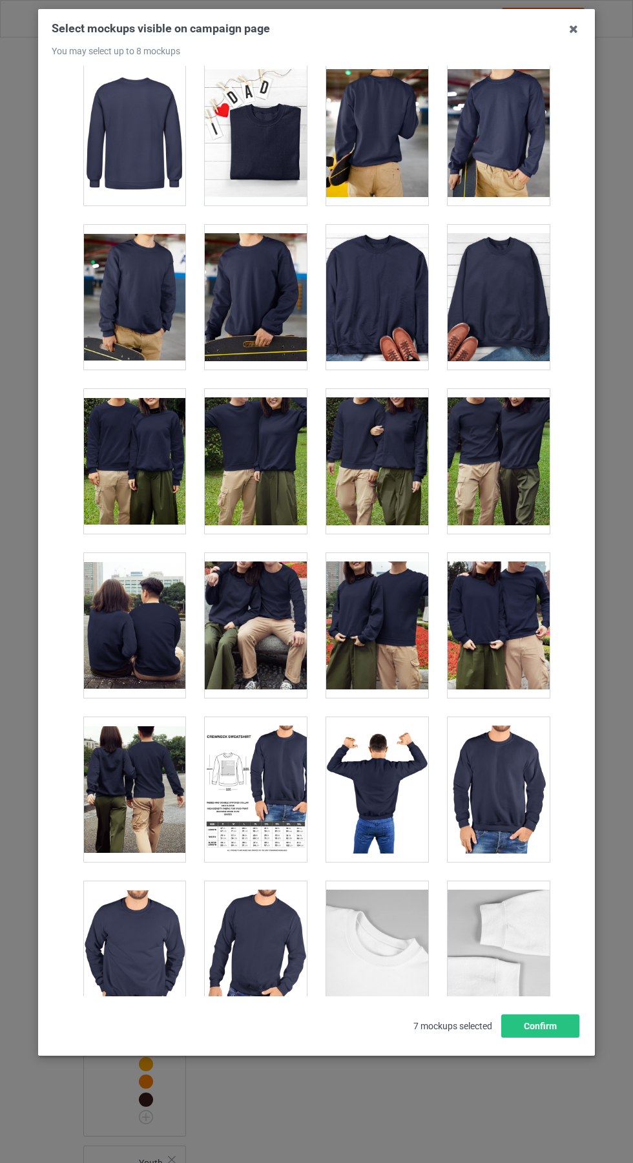
click at [523, 464] on div at bounding box center [499, 461] width 102 height 145
click at [559, 1037] on button "Confirm" at bounding box center [540, 1025] width 78 height 23
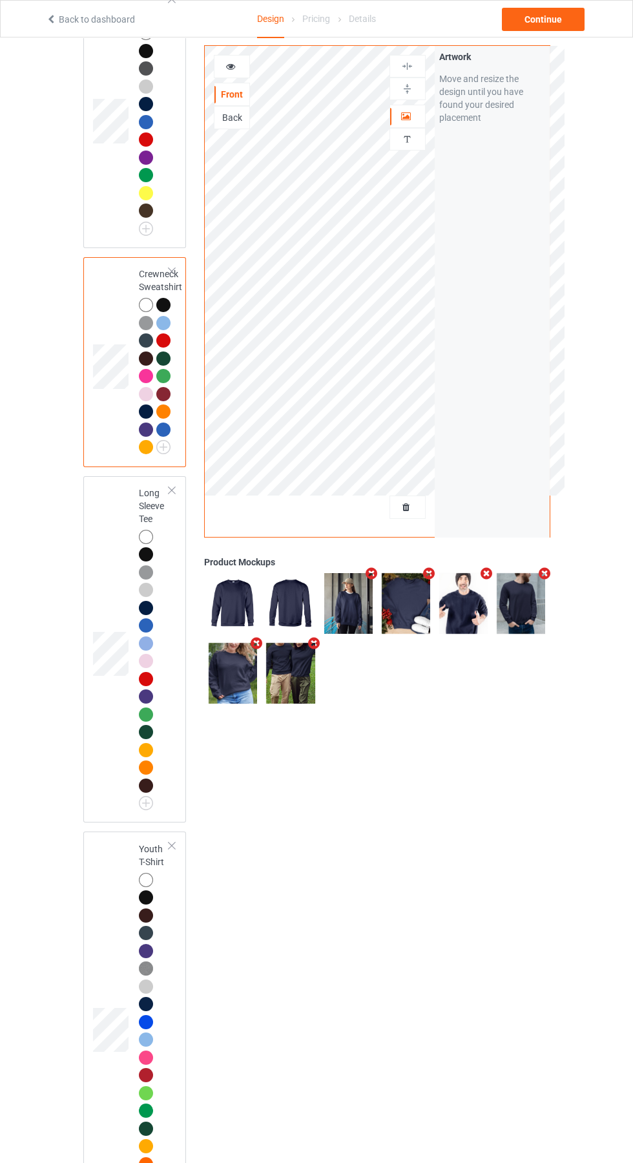
scroll to position [1192, 0]
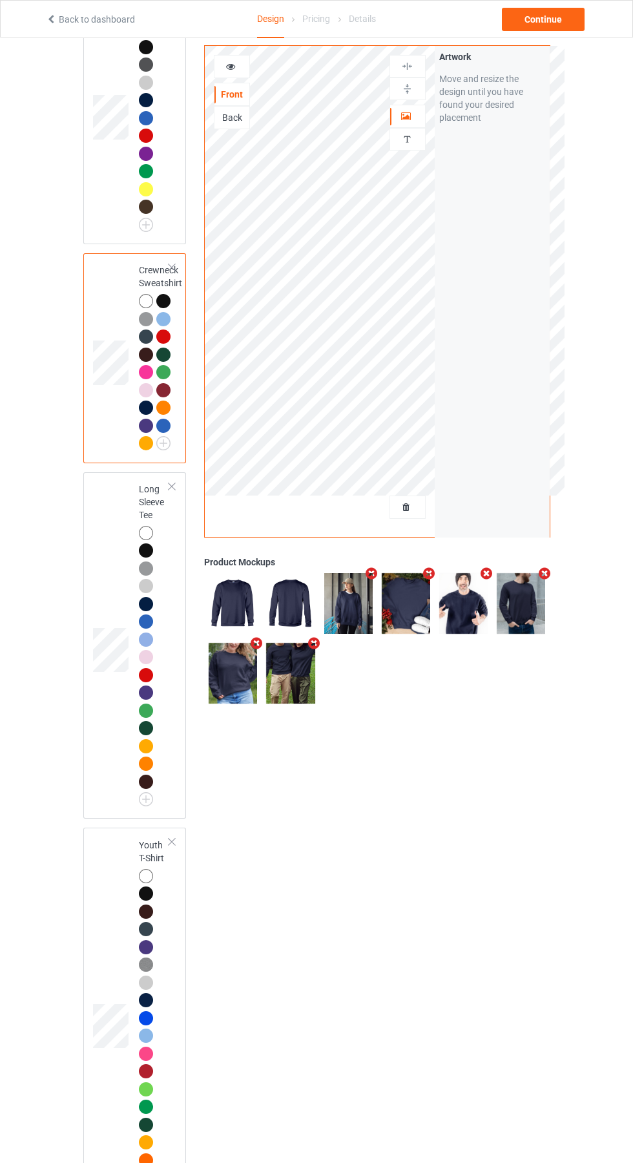
click at [142, 753] on div at bounding box center [146, 746] width 14 height 14
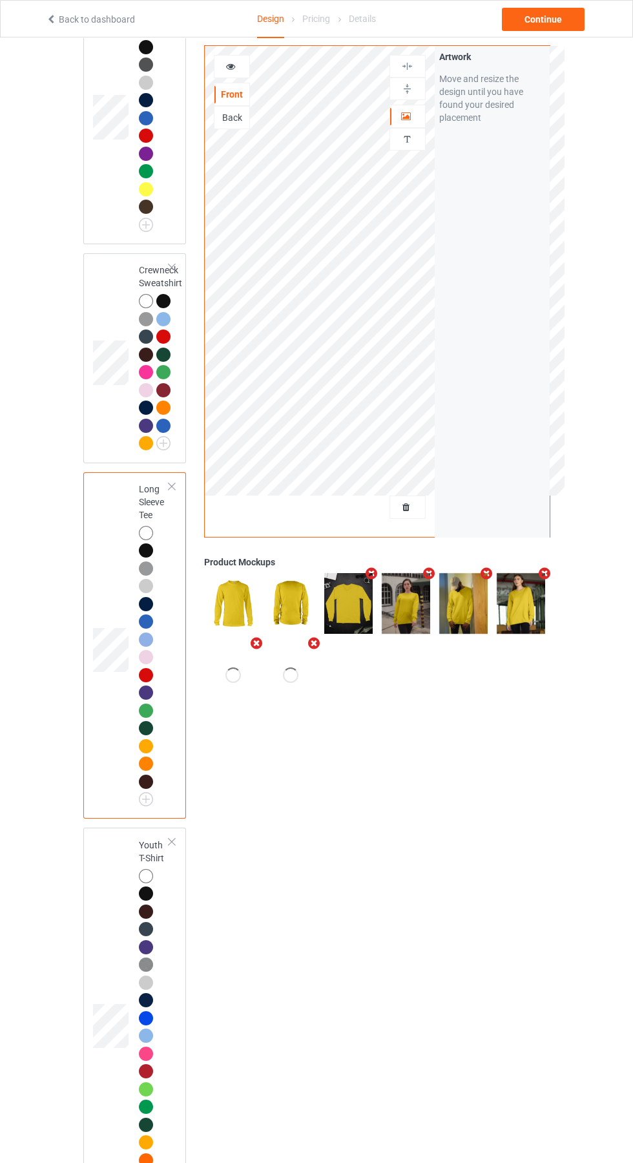
click at [433, 577] on icon "Remove mockup" at bounding box center [429, 573] width 16 height 14
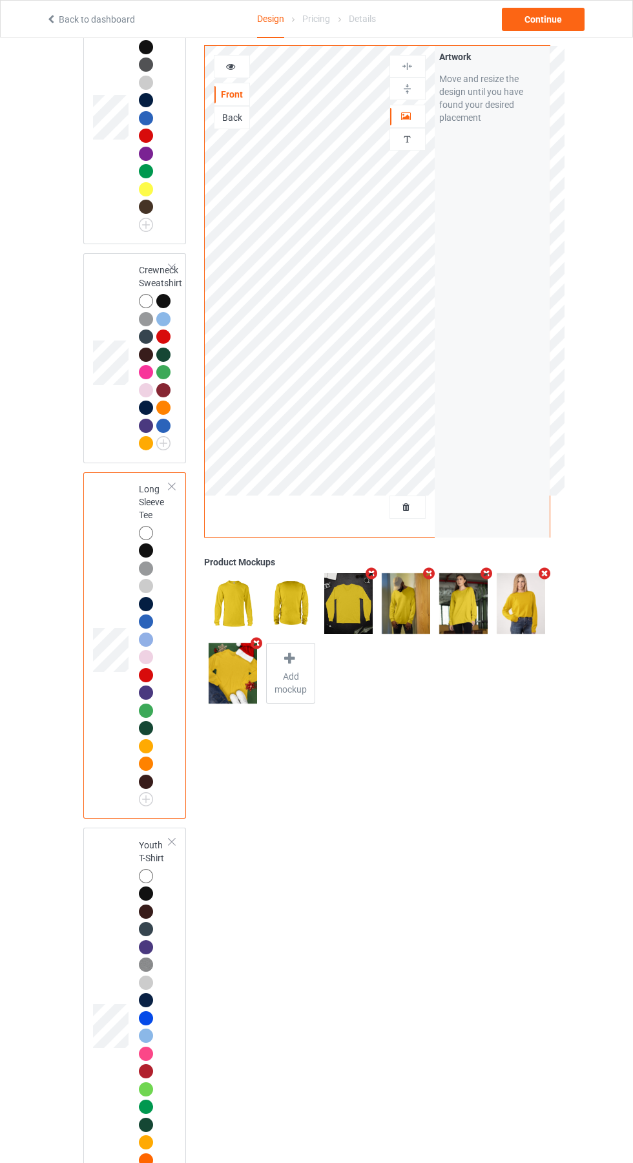
click at [429, 574] on icon "Remove mockup" at bounding box center [429, 573] width 16 height 14
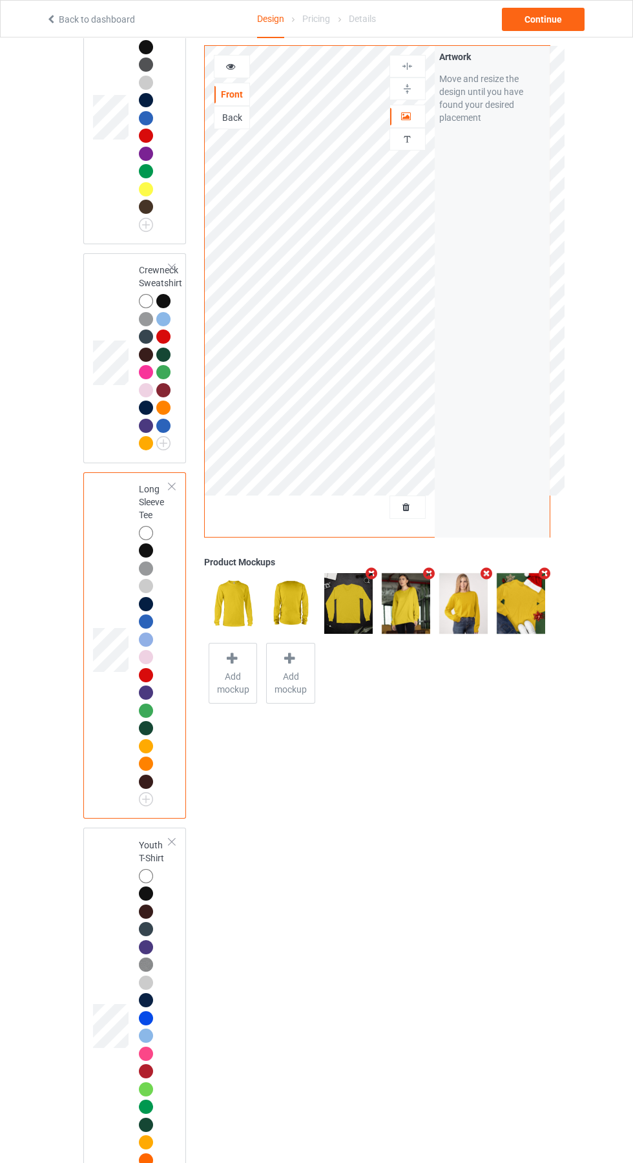
click at [291, 689] on span "Add mockup" at bounding box center [290, 683] width 47 height 26
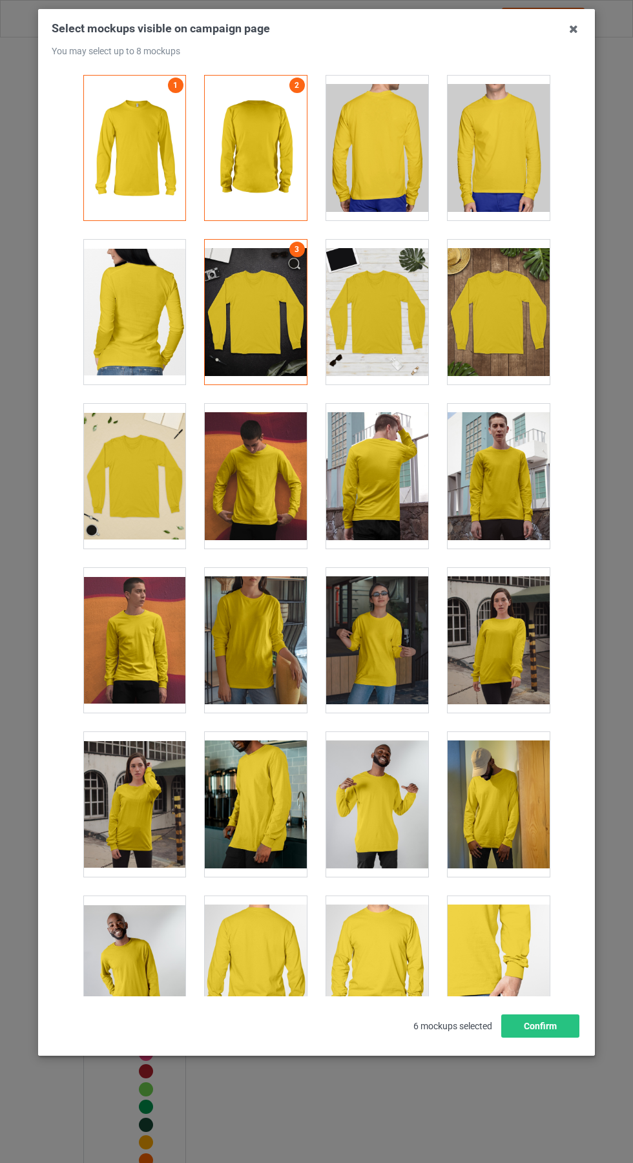
click at [284, 643] on div at bounding box center [256, 640] width 102 height 145
click at [556, 1037] on button "Confirm" at bounding box center [540, 1025] width 78 height 23
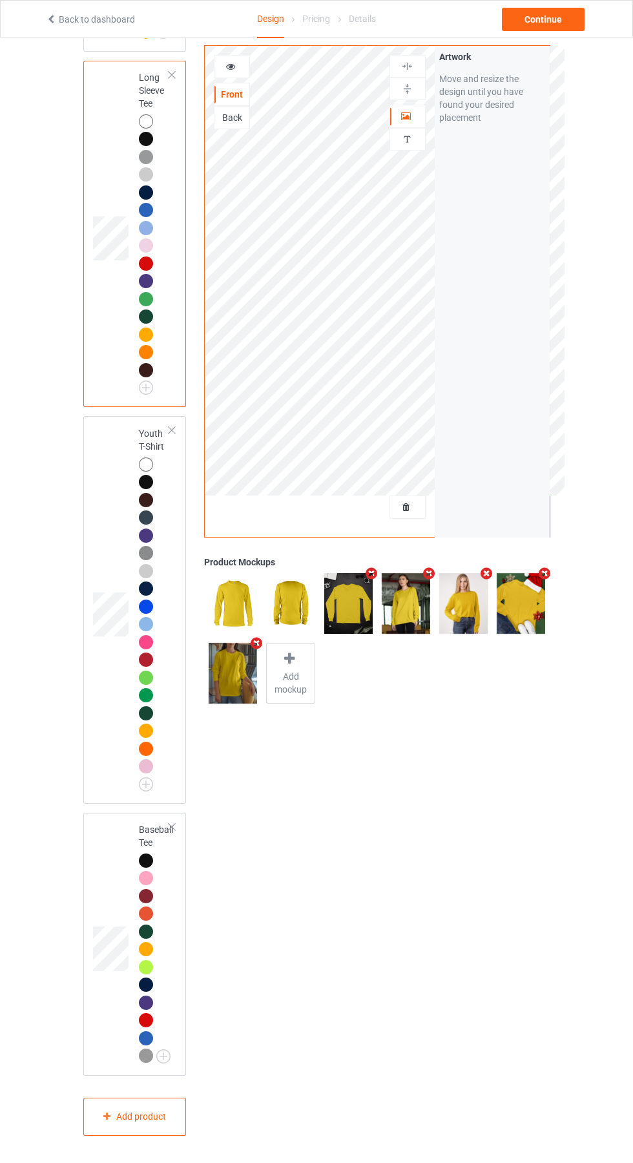
scroll to position [1739, 0]
click at [0, 0] on img at bounding box center [0, 0] width 0 height 0
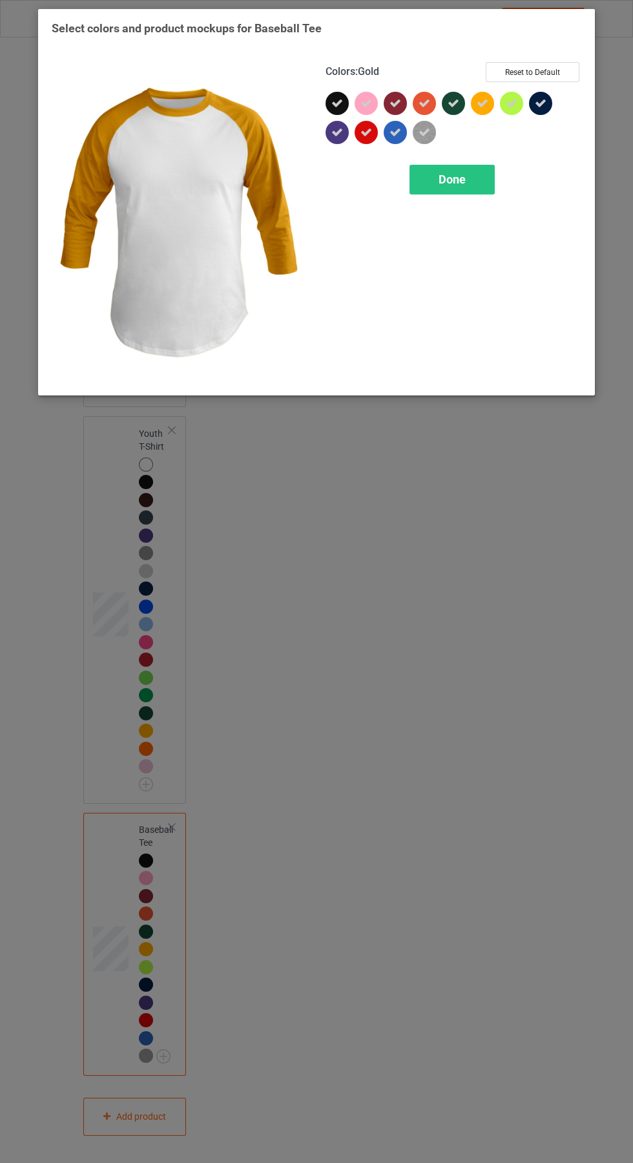
click at [488, 174] on div "Done" at bounding box center [451, 180] width 85 height 30
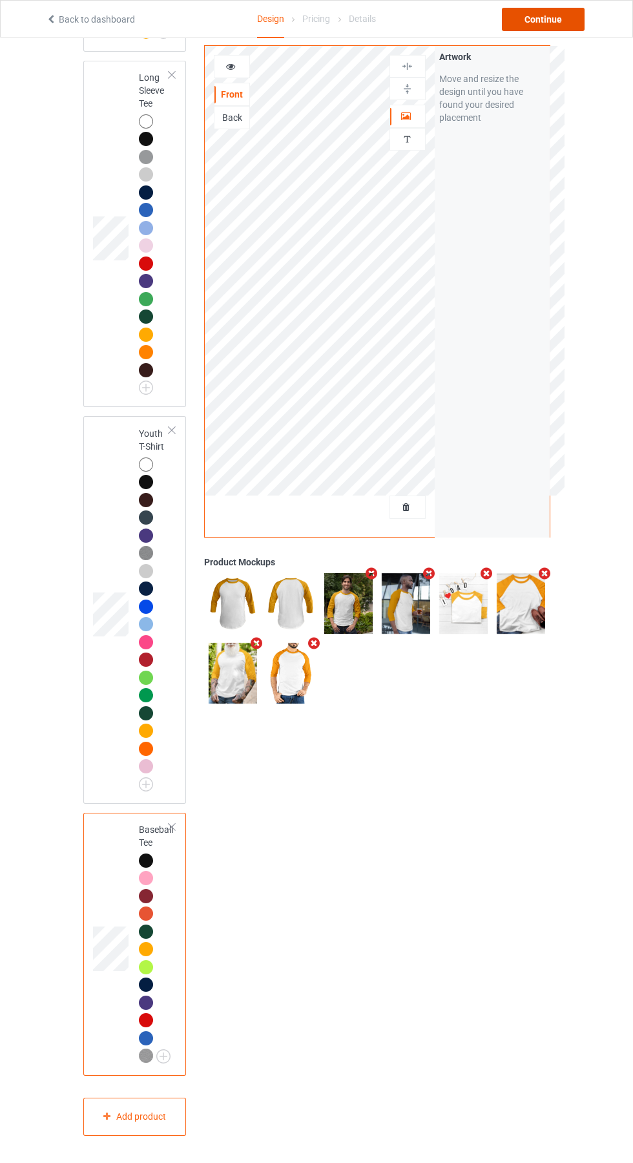
click at [575, 15] on div "Continue" at bounding box center [543, 19] width 83 height 23
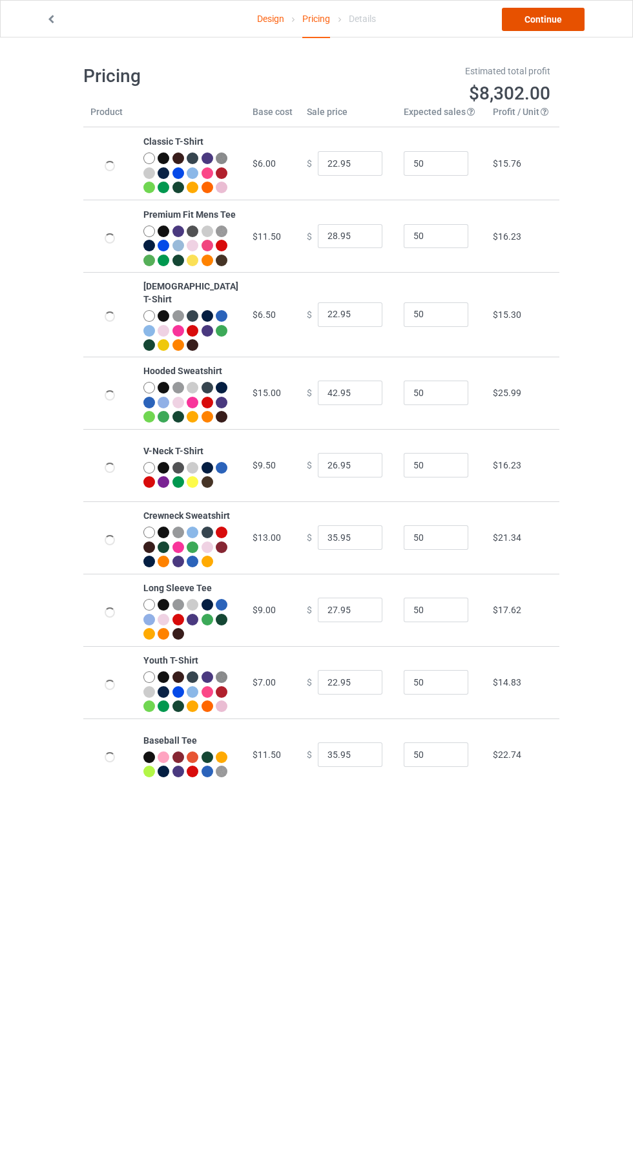
click at [571, 20] on link "Continue" at bounding box center [543, 19] width 83 height 23
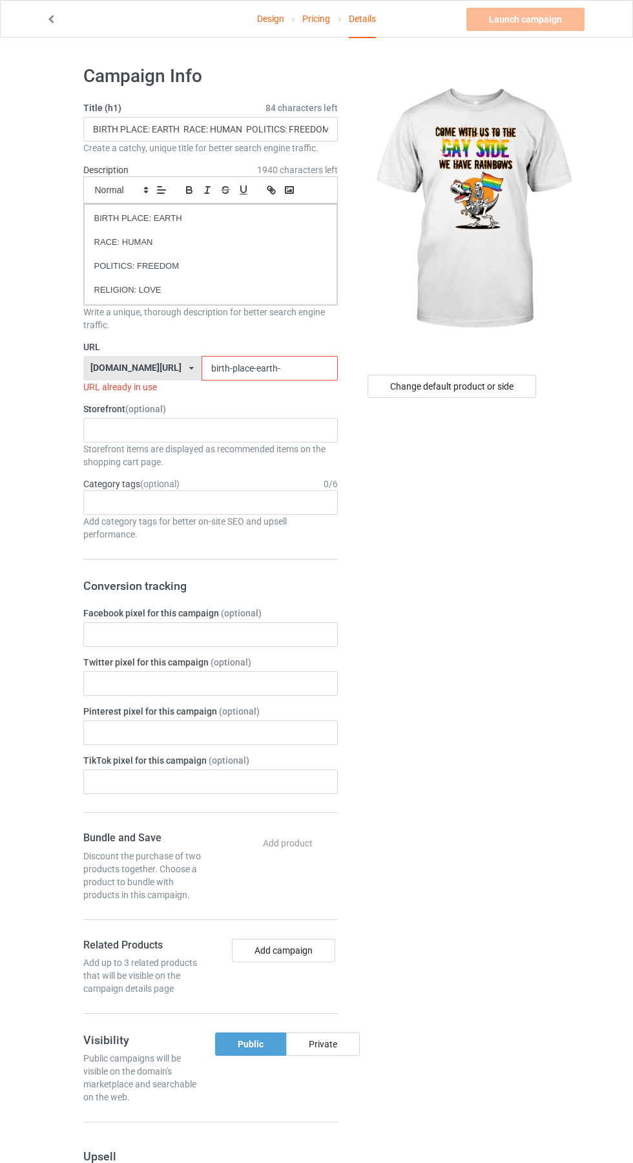
click at [325, 114] on span "84 characters left" at bounding box center [301, 107] width 72 height 13
click at [326, 108] on span "84 characters left" at bounding box center [301, 107] width 72 height 13
click at [320, 130] on input "BIRTH PLACE: EARTH RACE: HUMAN POLITICS: FREEDOM RELIGION: LOVE" at bounding box center [210, 129] width 254 height 25
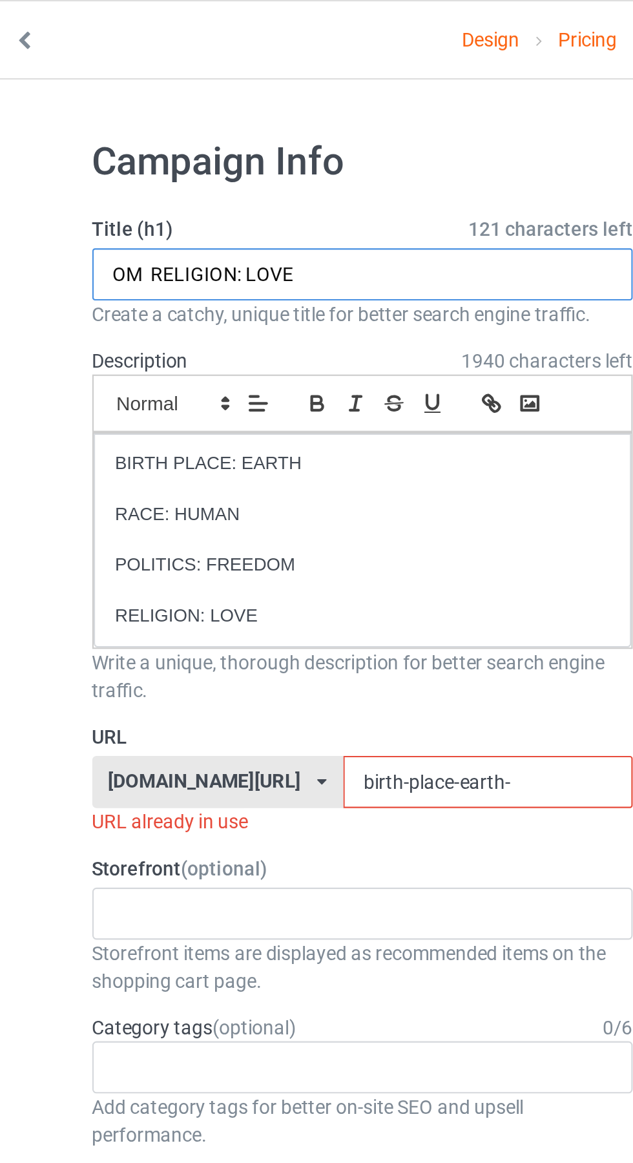
click at [258, 130] on input "OM RELIGION: LOVE" at bounding box center [210, 129] width 254 height 25
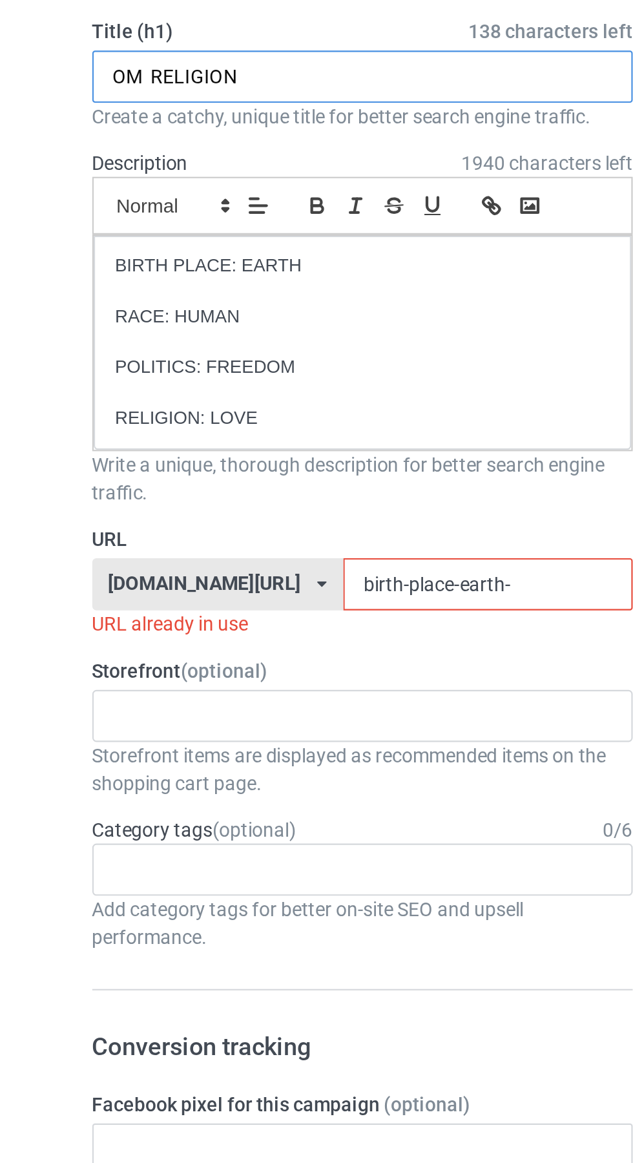
type input "OM RELIGION"
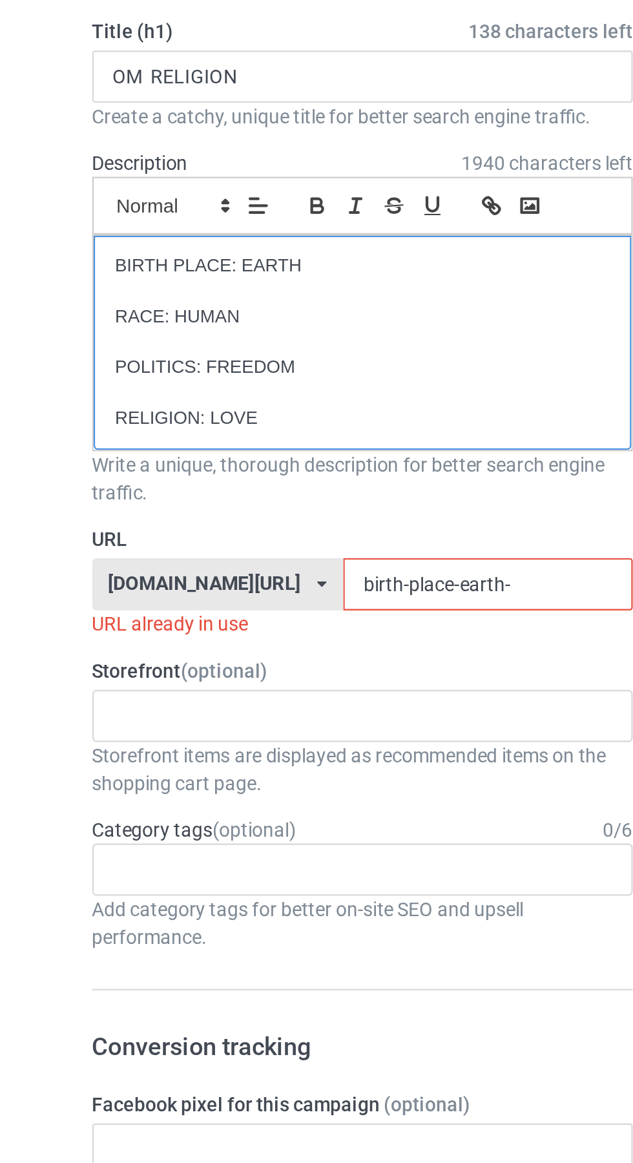
click at [256, 256] on p at bounding box center [210, 255] width 233 height 12
click at [224, 283] on p at bounding box center [210, 279] width 233 height 12
click at [216, 298] on div "BIRTH PLACE: EARTH RACE: HUMAN POLITICS: FREEDOM RELIGION: LOVE" at bounding box center [210, 254] width 253 height 101
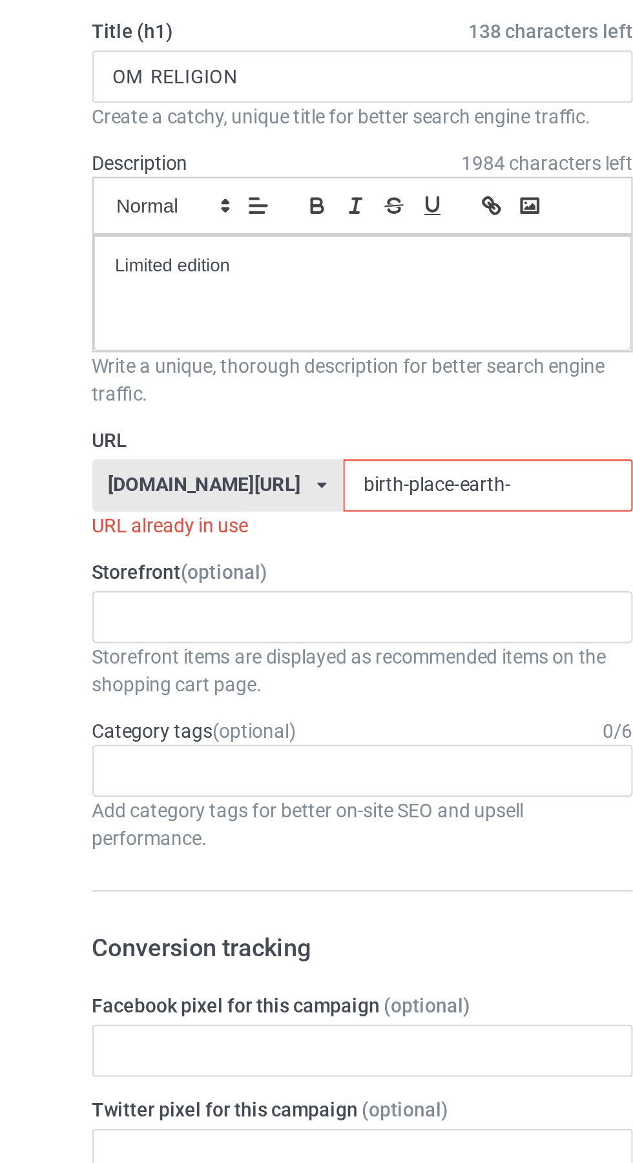
click at [286, 320] on input "birth-place-earth-" at bounding box center [270, 321] width 136 height 25
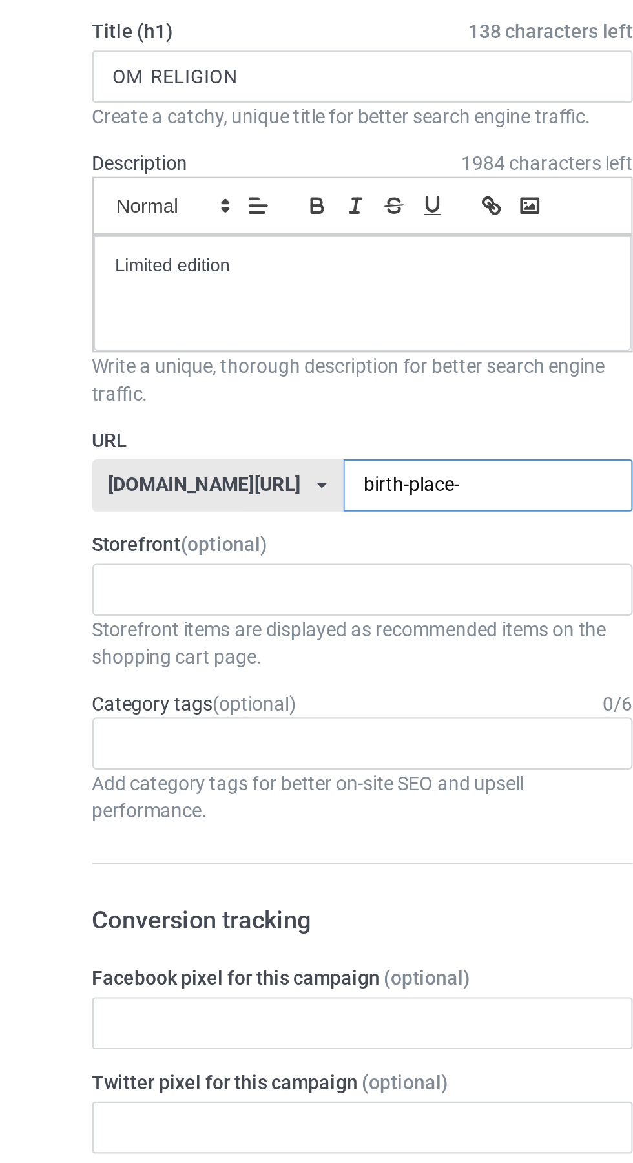
type input "birth-place"
type input "Om-religion"
click at [287, 324] on input "Om-religion" at bounding box center [270, 321] width 136 height 25
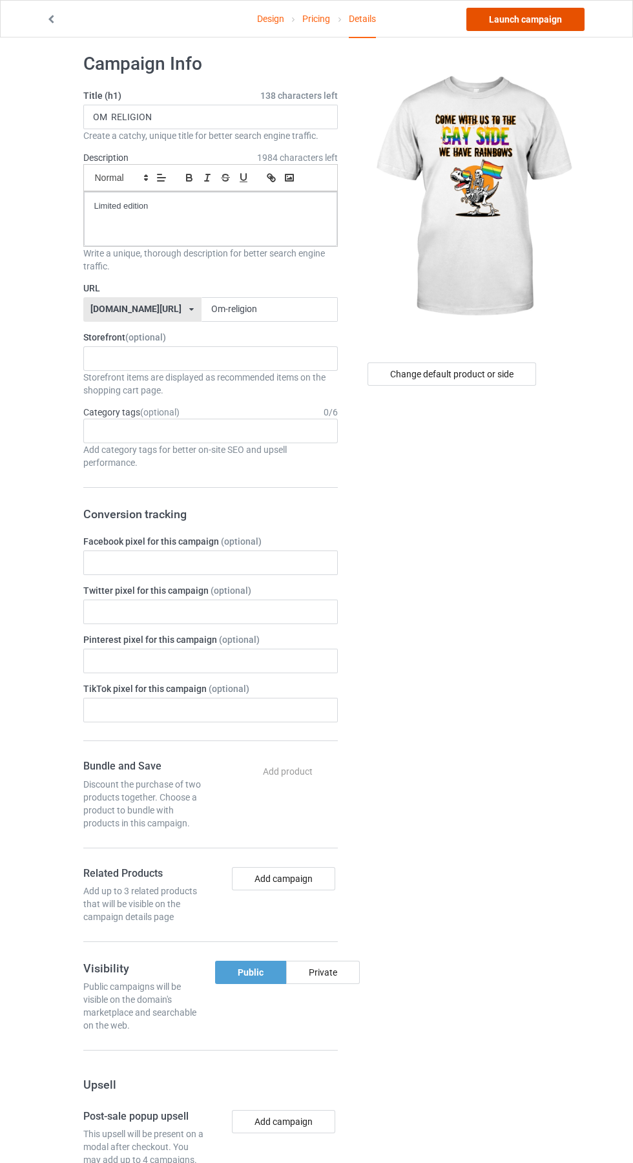
click at [570, 20] on link "Launch campaign" at bounding box center [525, 19] width 118 height 23
